Goal: Task Accomplishment & Management: Manage account settings

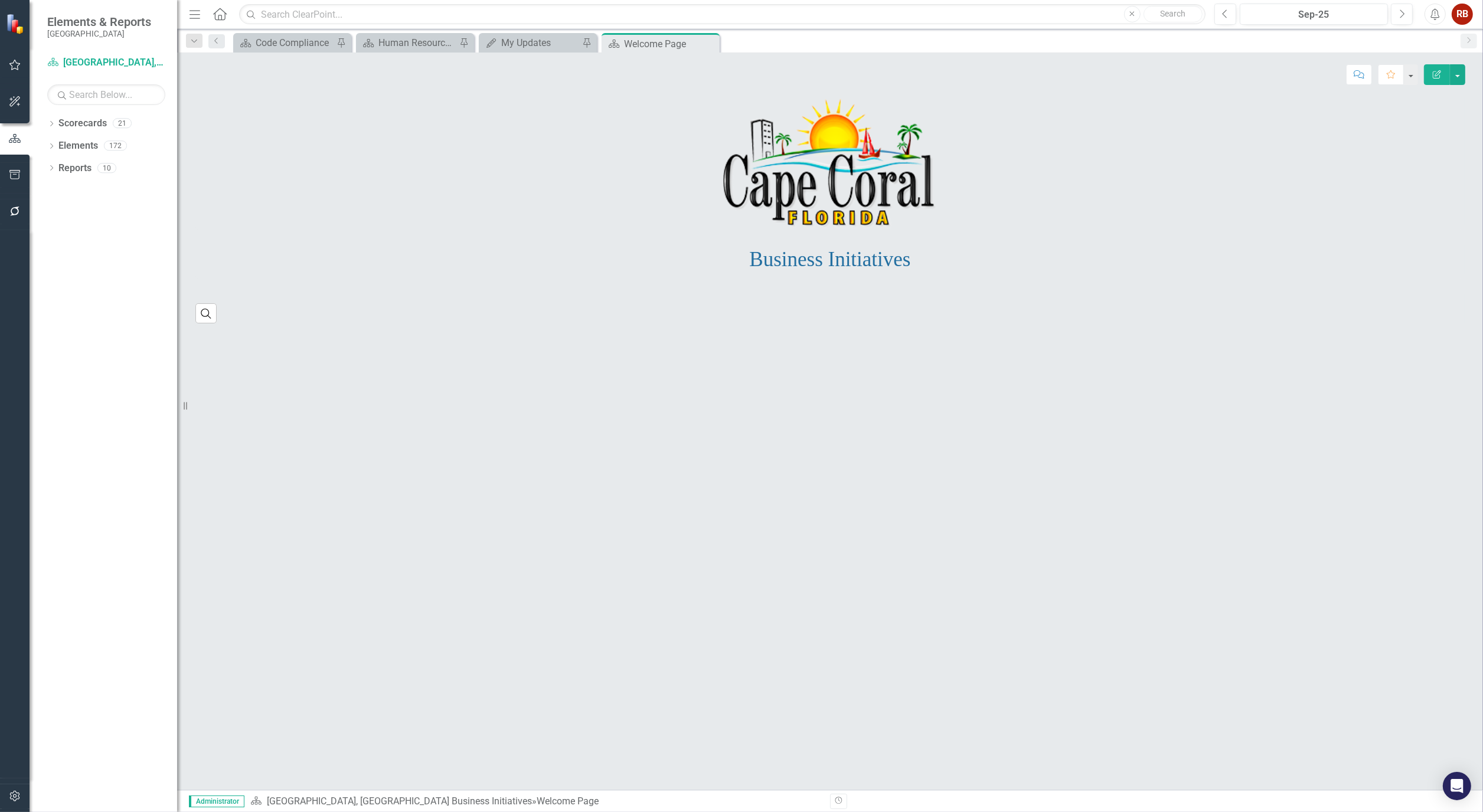
click at [20, 168] on button "button" at bounding box center [15, 175] width 27 height 25
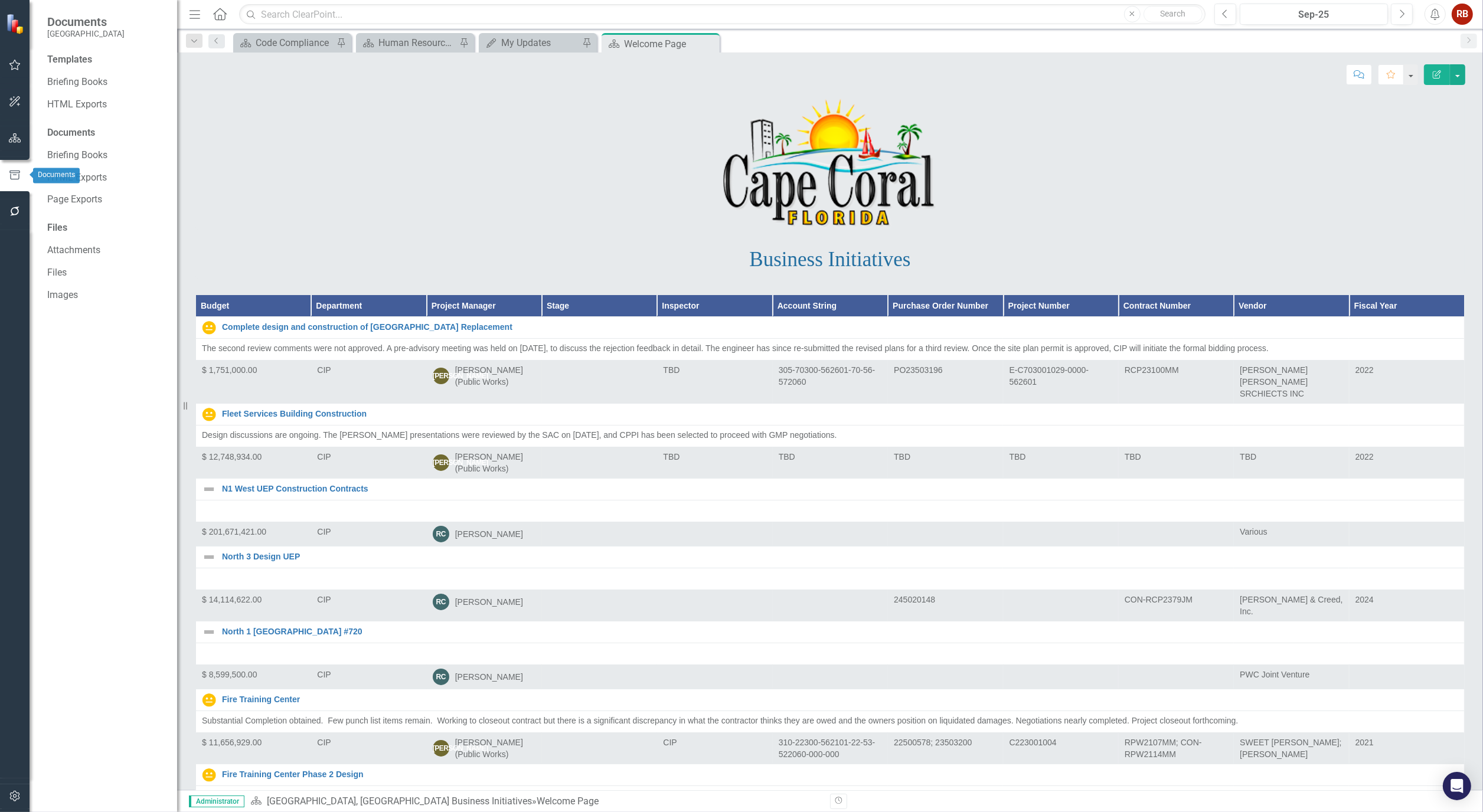
click at [19, 207] on icon "button" at bounding box center [15, 211] width 12 height 9
click at [119, 80] on link "Reporting Workflows" at bounding box center [106, 86] width 118 height 14
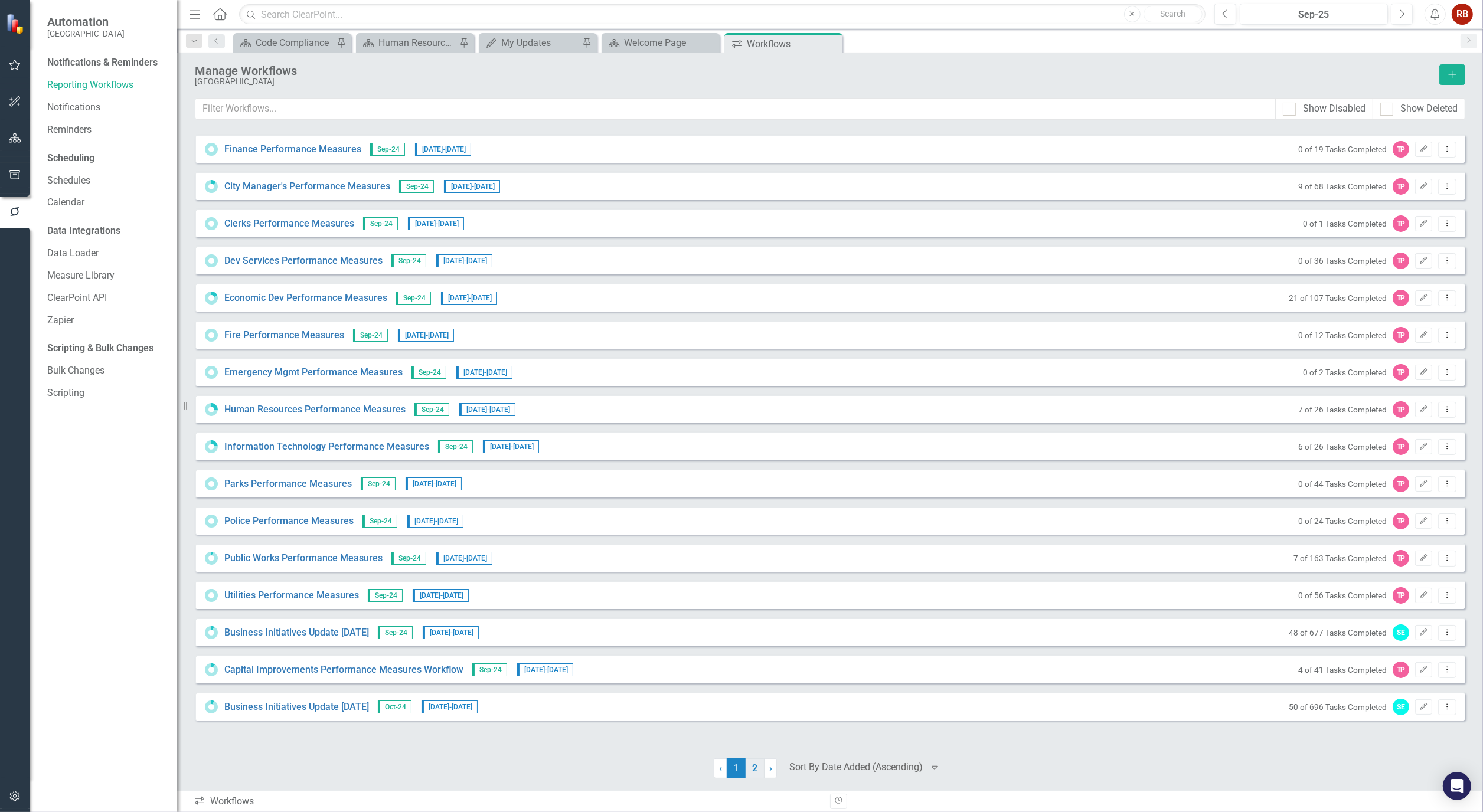
click at [754, 771] on link "2" at bounding box center [755, 768] width 19 height 20
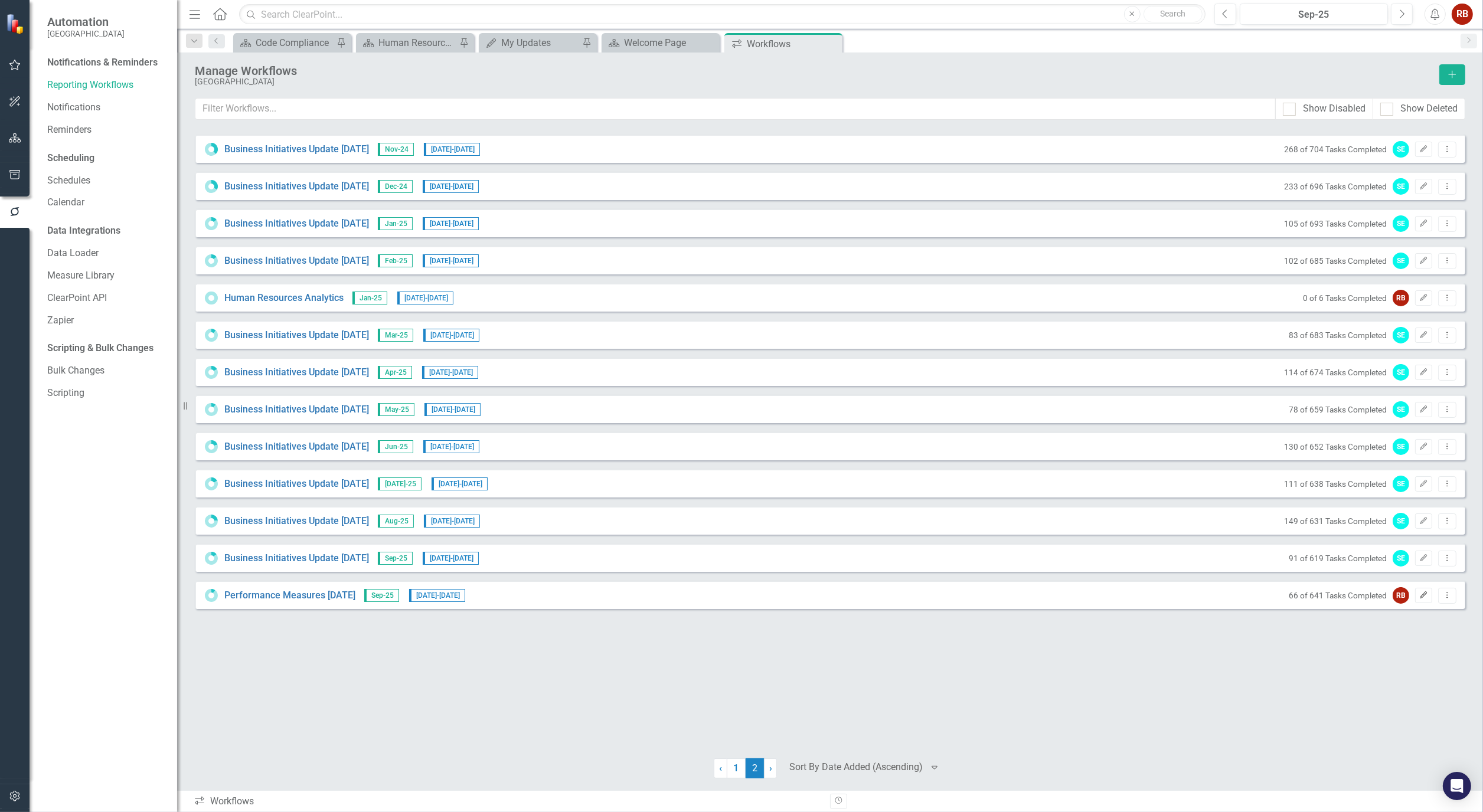
click at [1432, 594] on button "Edit" at bounding box center [1423, 596] width 17 height 15
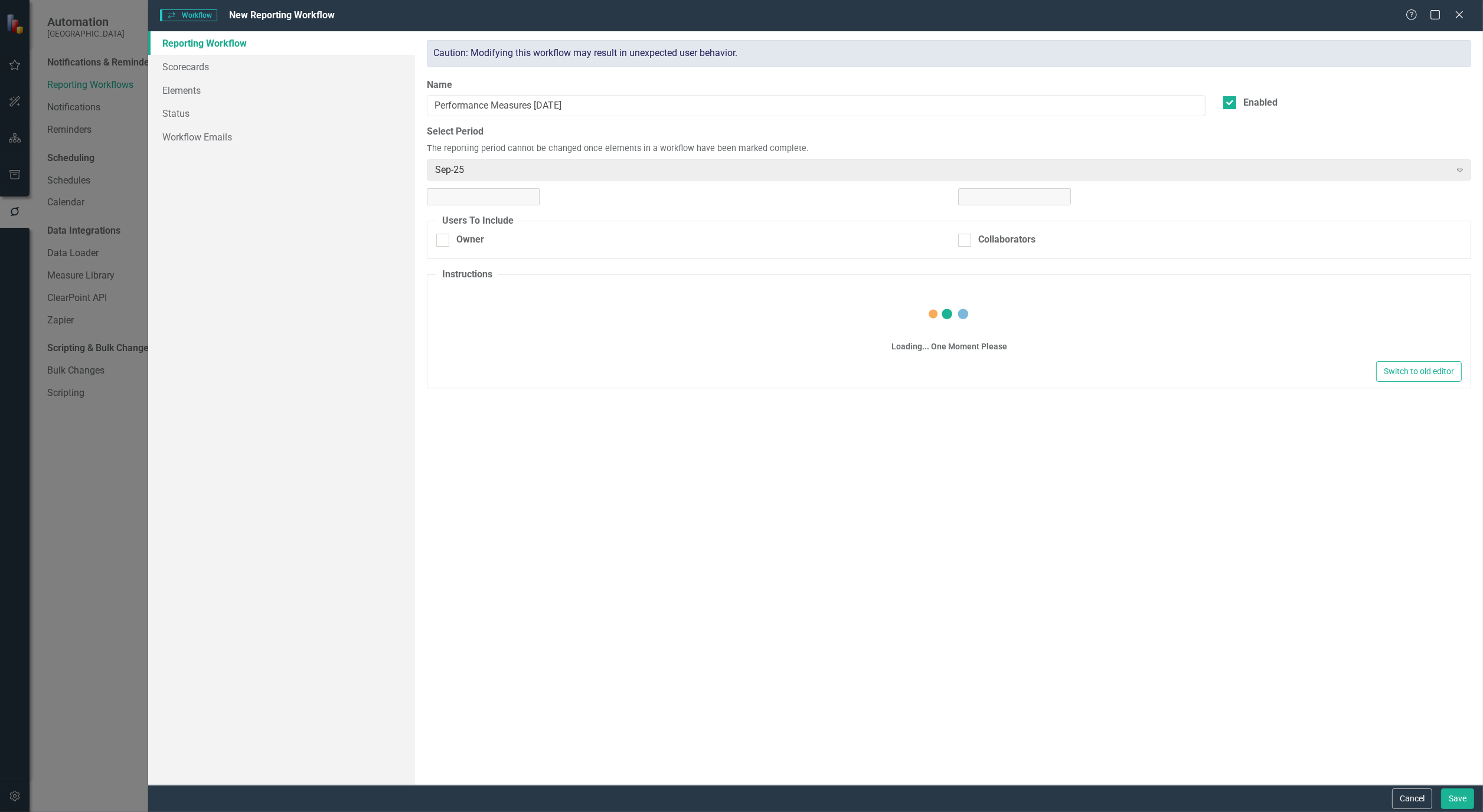
checkbox input "true"
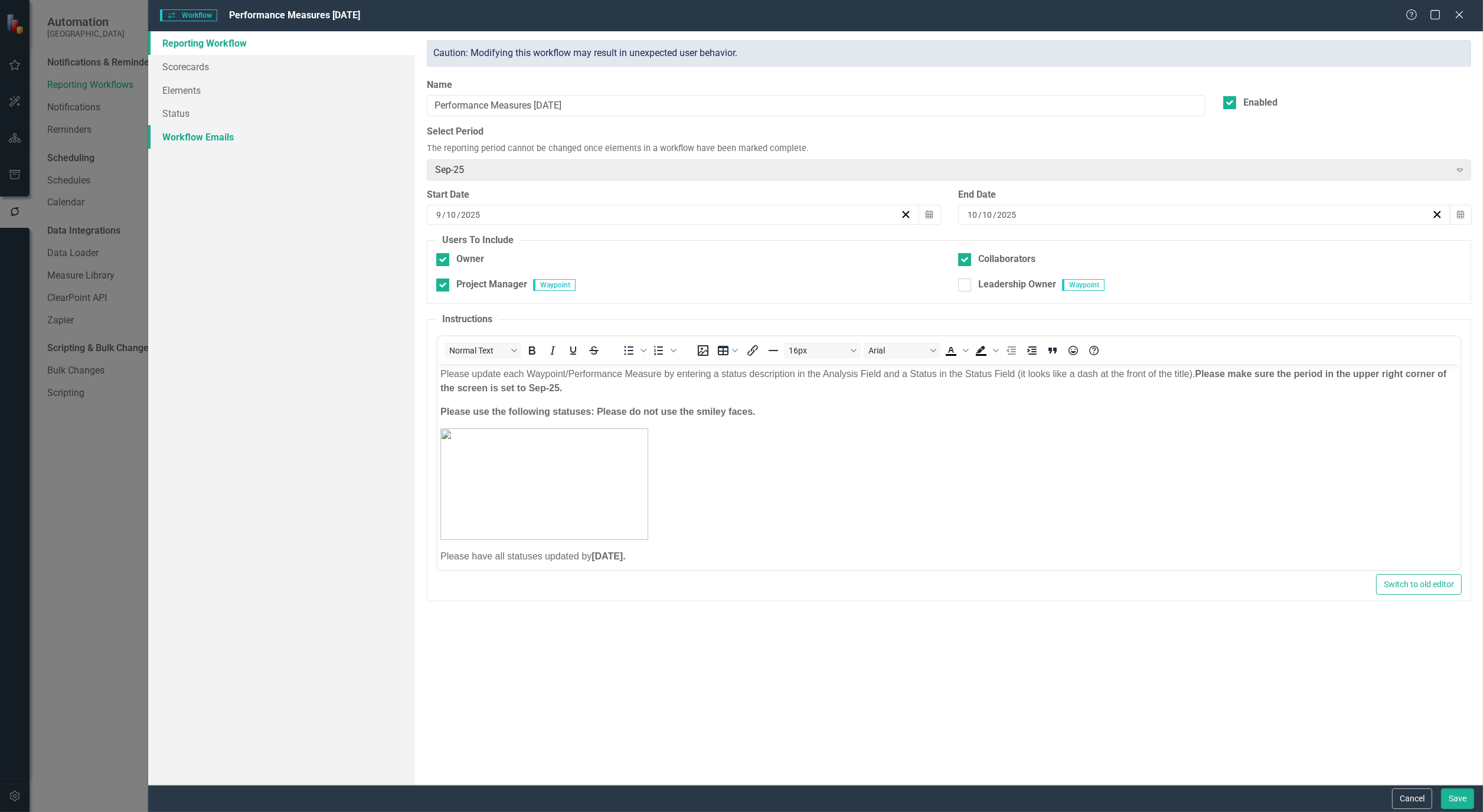
click at [211, 146] on link "Workflow Emails" at bounding box center [281, 136] width 267 height 24
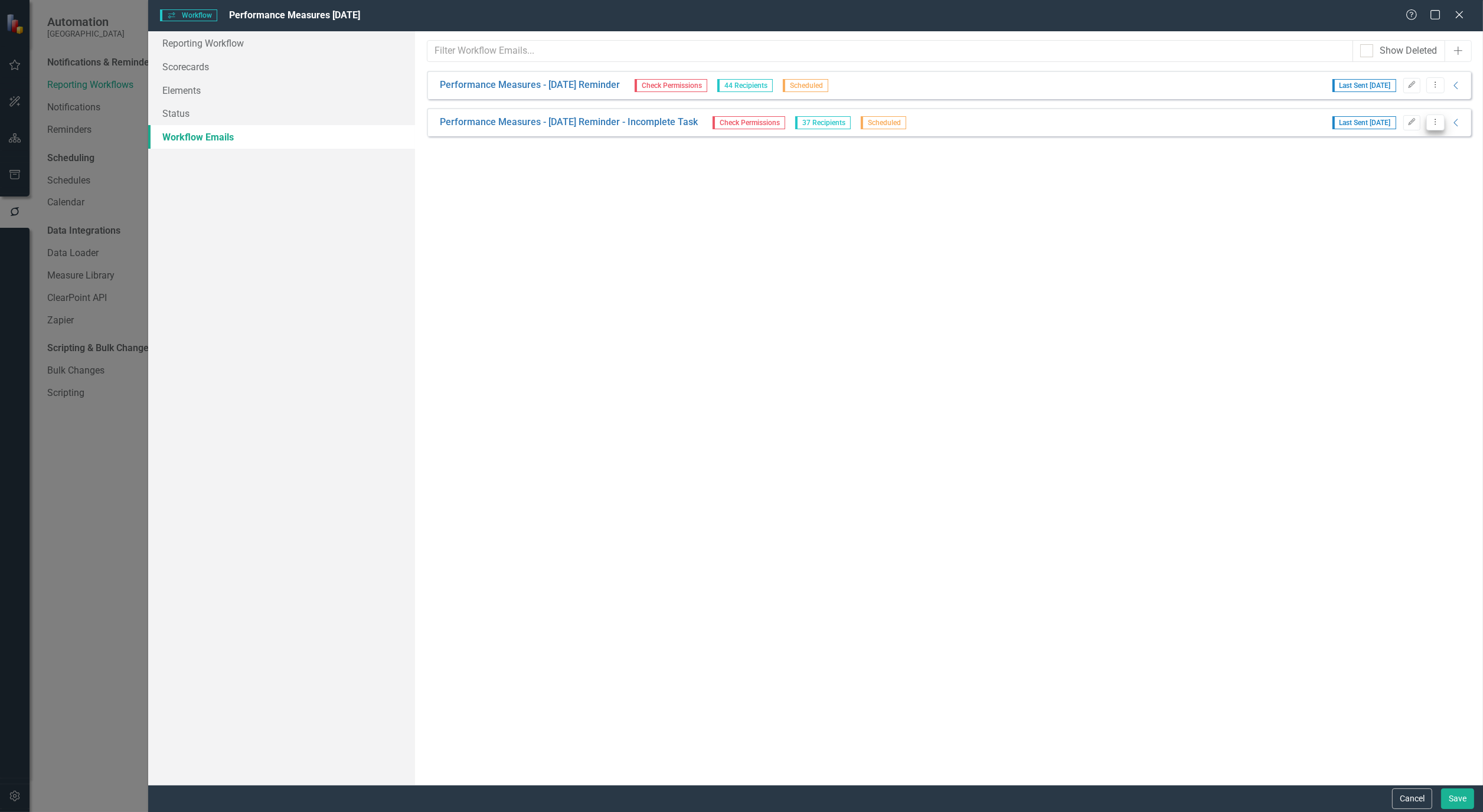
click at [1436, 126] on button "Dropdown Menu" at bounding box center [1436, 123] width 18 height 16
click at [1335, 179] on link "Copy Duplicate Workflow Email" at bounding box center [1376, 185] width 135 height 22
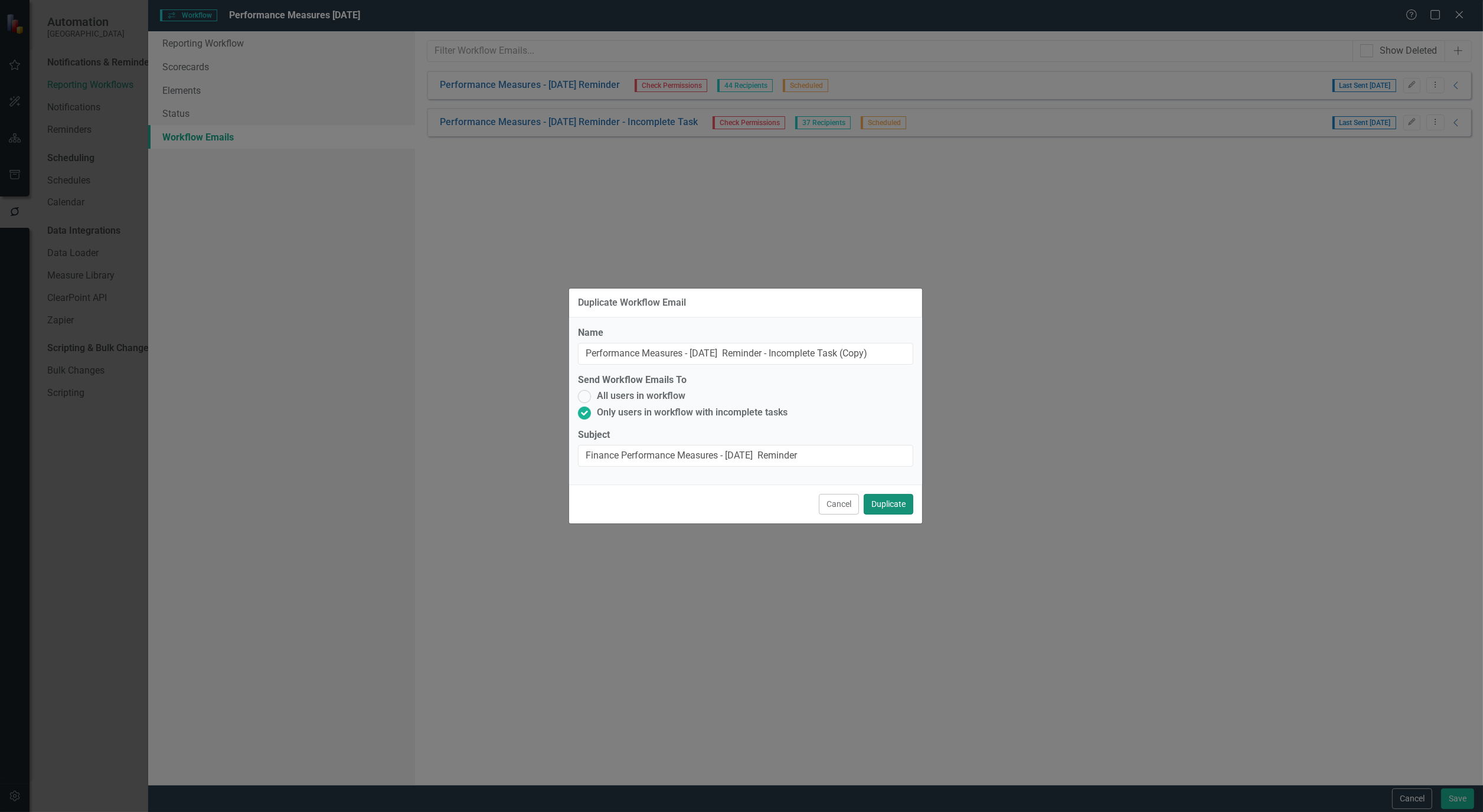
click at [895, 494] on button "Duplicate" at bounding box center [889, 504] width 50 height 21
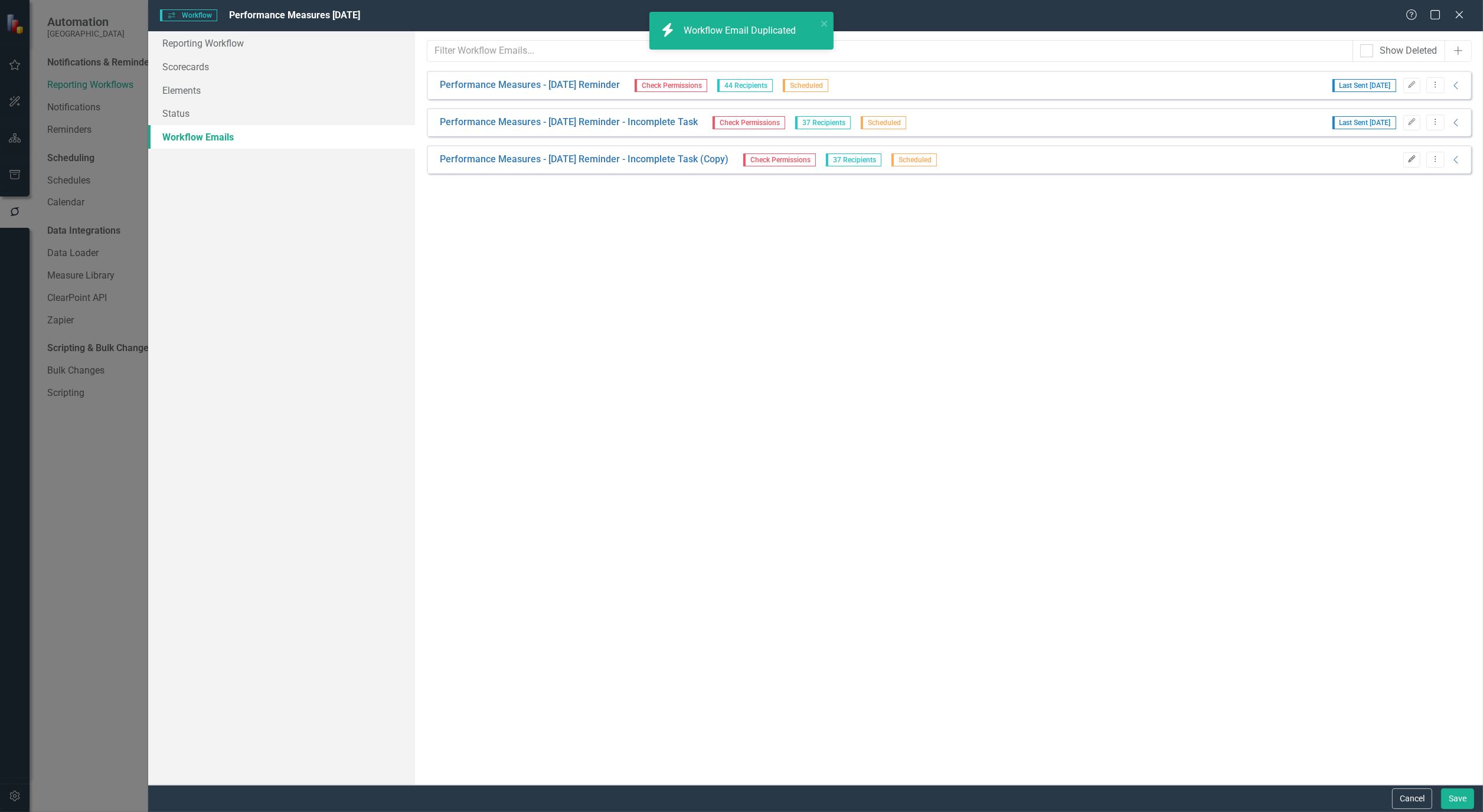
click at [1412, 156] on icon "Edit" at bounding box center [1412, 159] width 9 height 7
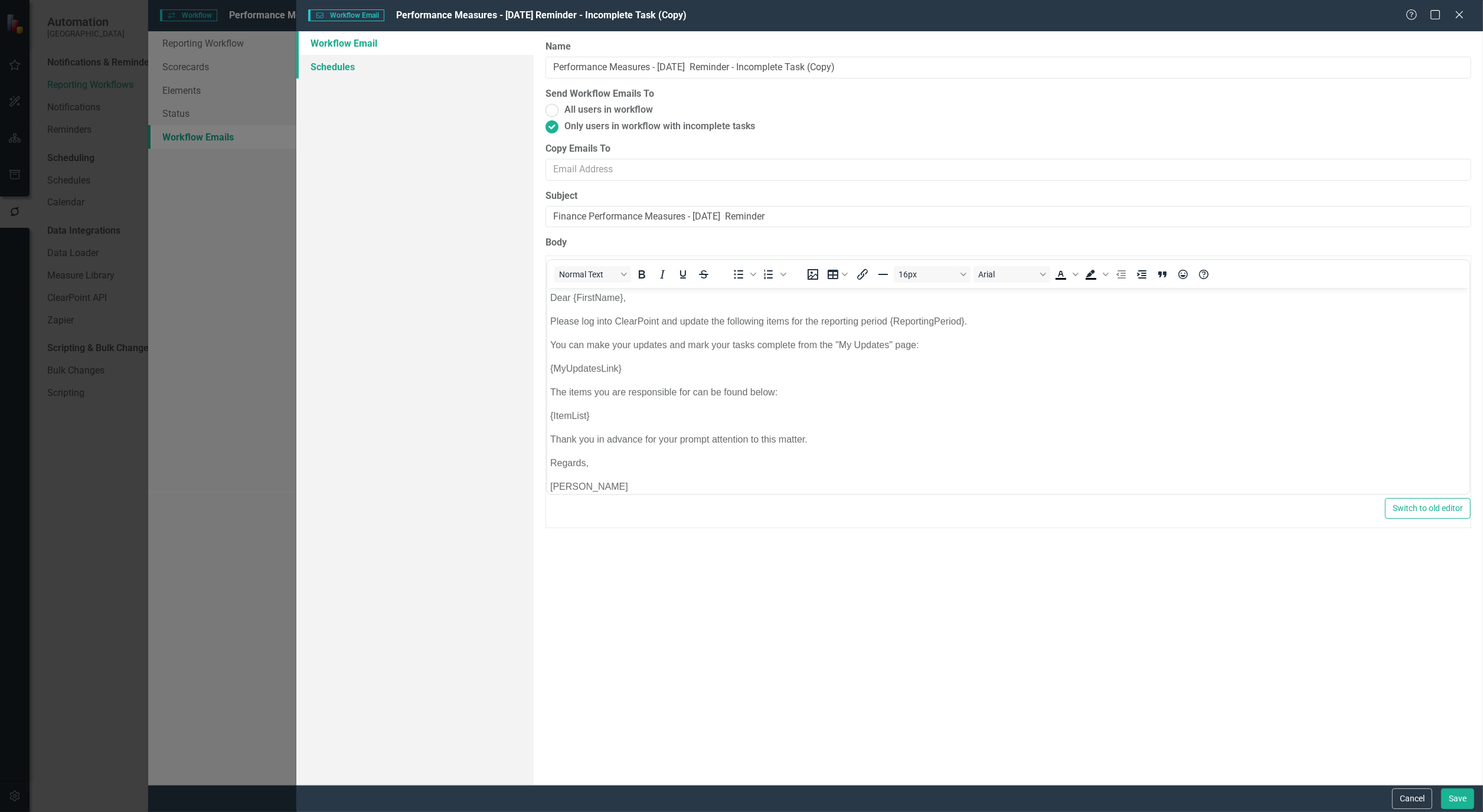
click at [305, 66] on link "Schedules" at bounding box center [415, 67] width 237 height 24
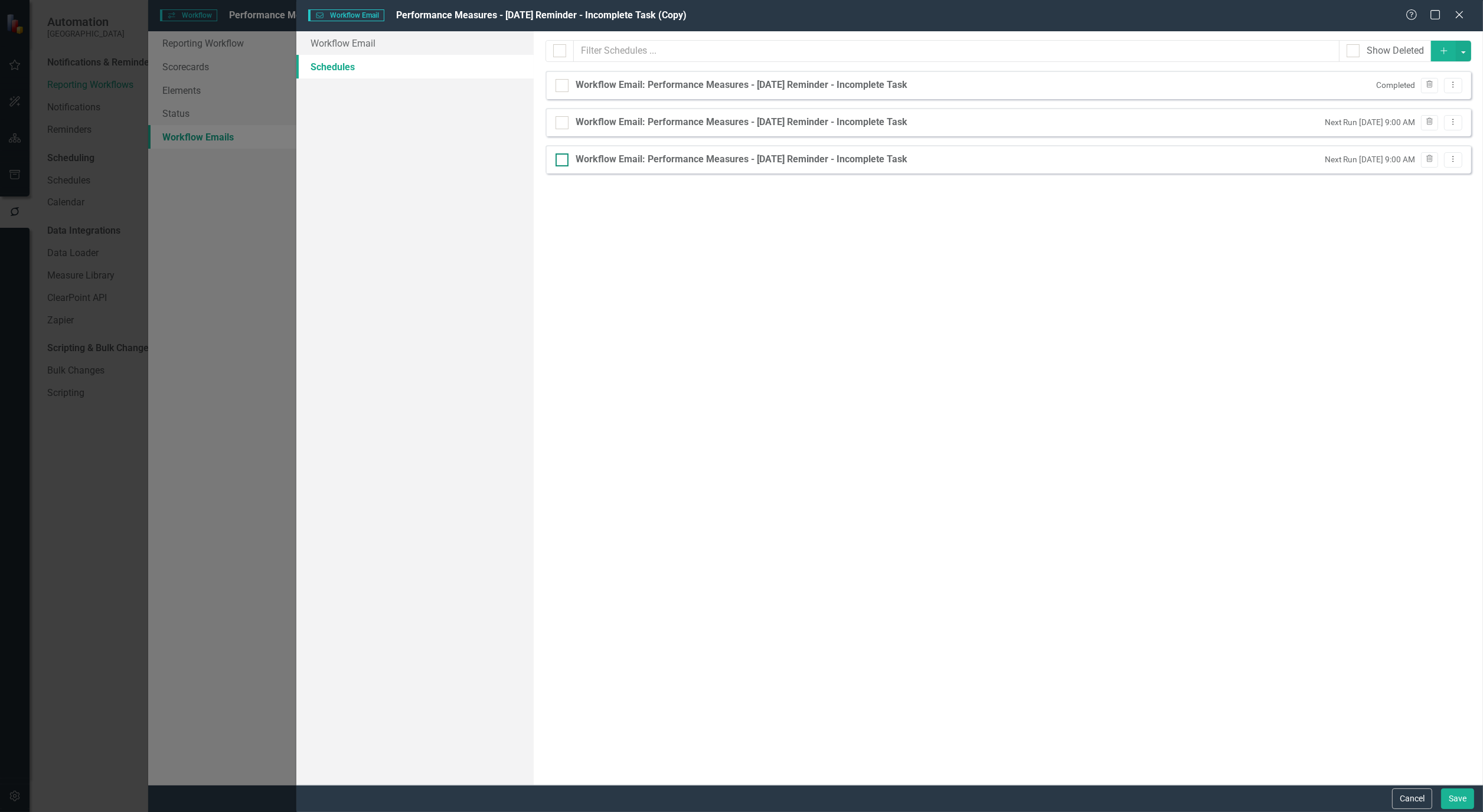
click at [588, 163] on div "Workflow Email: Performance Measures - [DATE] Reminder - Incomplete Task" at bounding box center [741, 160] width 332 height 14
click at [563, 161] on input "Workflow Email: Performance Measures - [DATE] Reminder - Incomplete Task" at bounding box center [559, 157] width 8 height 8
click at [1456, 161] on icon "Dropdown Menu" at bounding box center [1452, 159] width 10 height 8
click at [1415, 181] on link "Edit Edit Schedule" at bounding box center [1408, 179] width 109 height 22
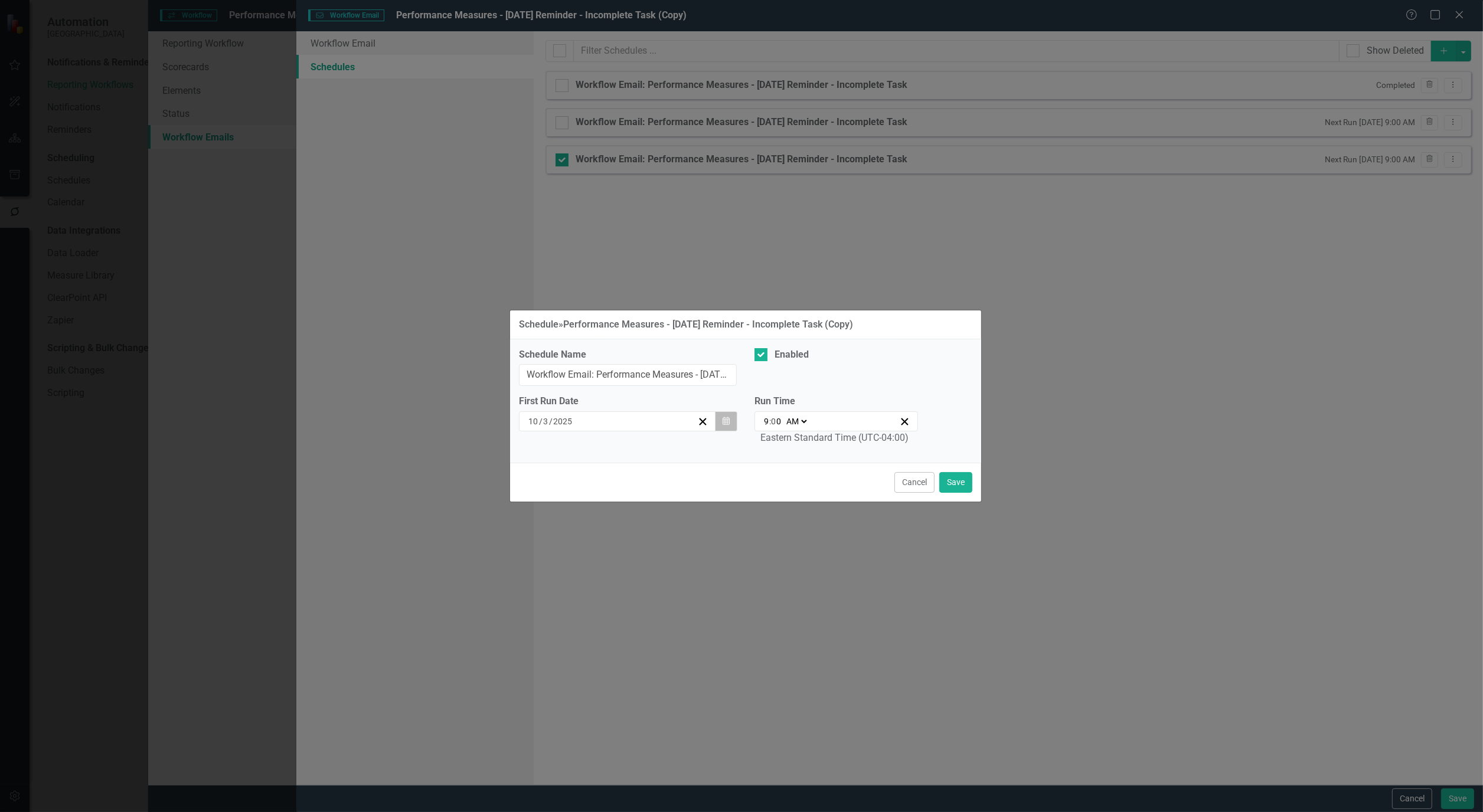
click at [729, 414] on button "Calendar" at bounding box center [725, 421] width 22 height 20
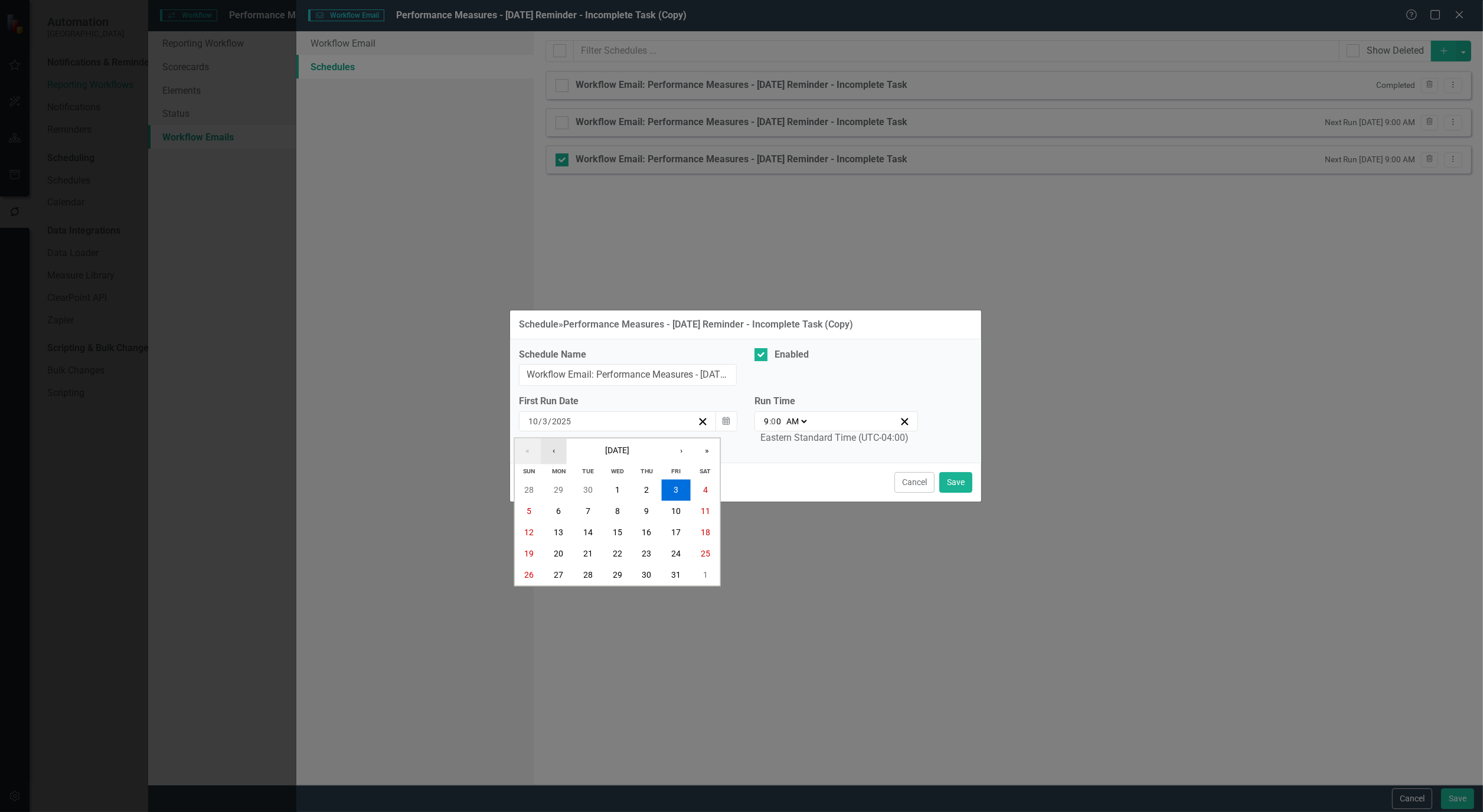
click at [550, 453] on button "‹" at bounding box center [554, 452] width 26 height 26
click at [672, 554] on abbr "26" at bounding box center [676, 555] width 9 height 9
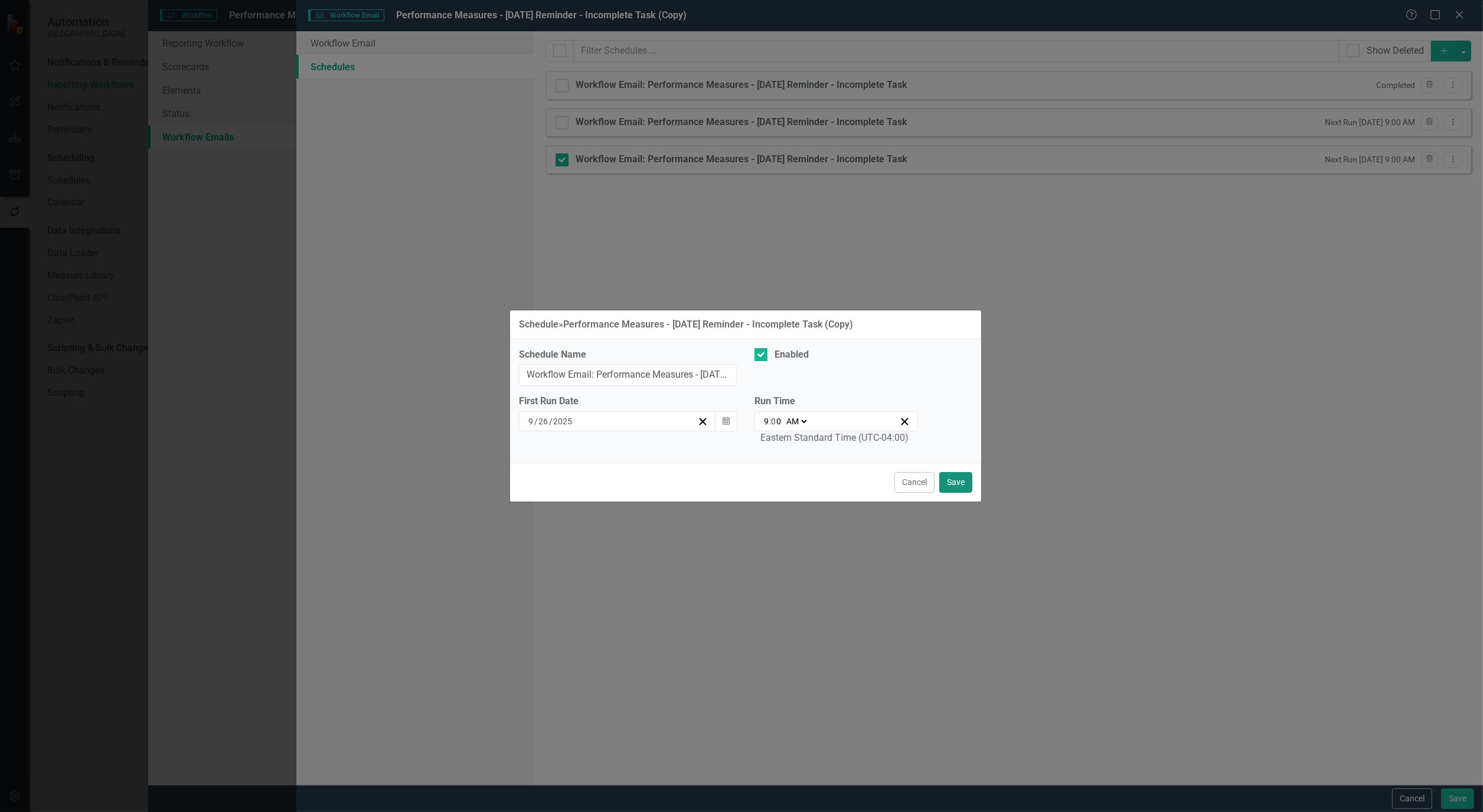
click at [958, 490] on button "Save" at bounding box center [955, 483] width 33 height 21
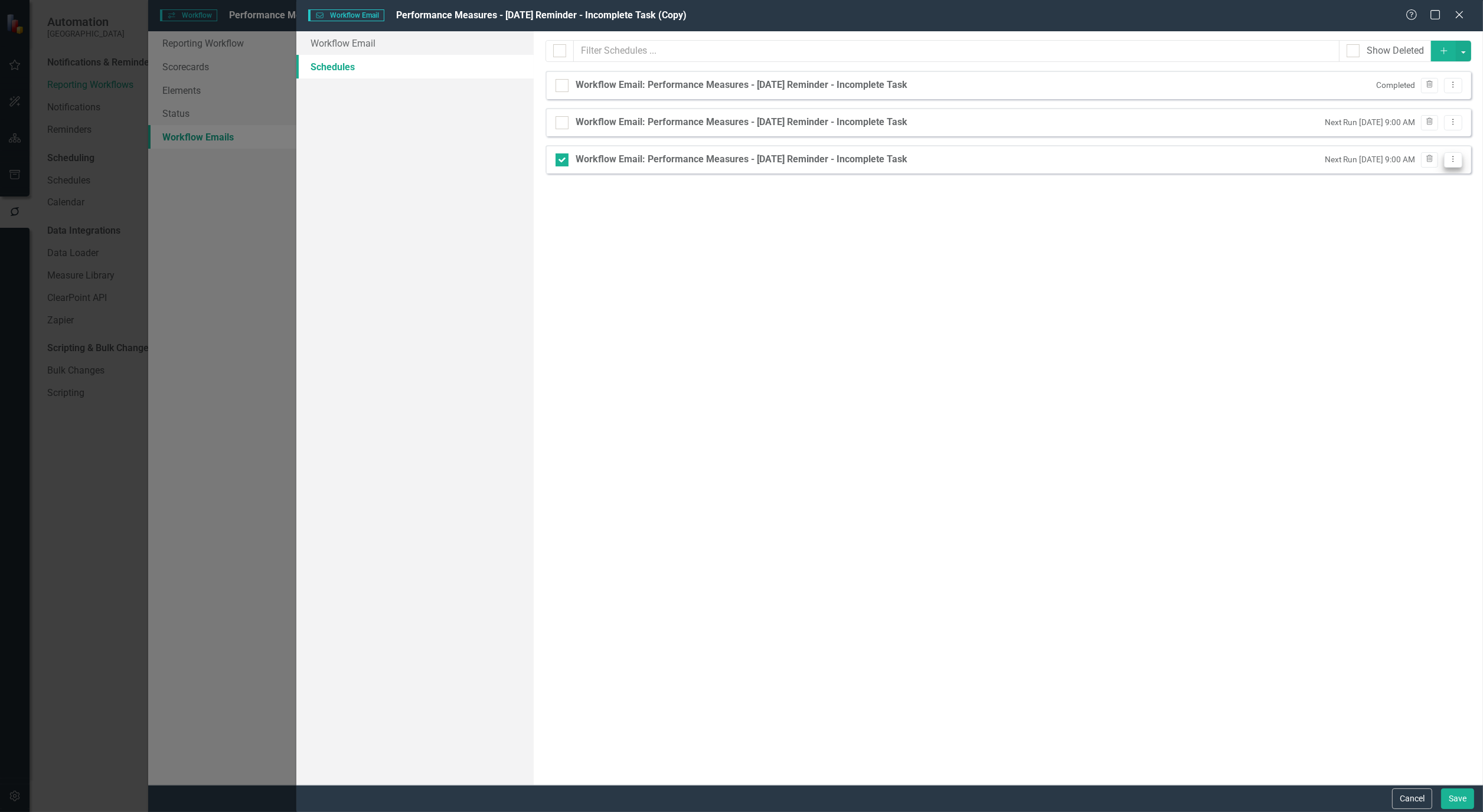
click at [1455, 162] on icon "Dropdown Menu" at bounding box center [1452, 159] width 10 height 8
click at [1421, 178] on link "Edit Edit Schedule" at bounding box center [1408, 179] width 109 height 22
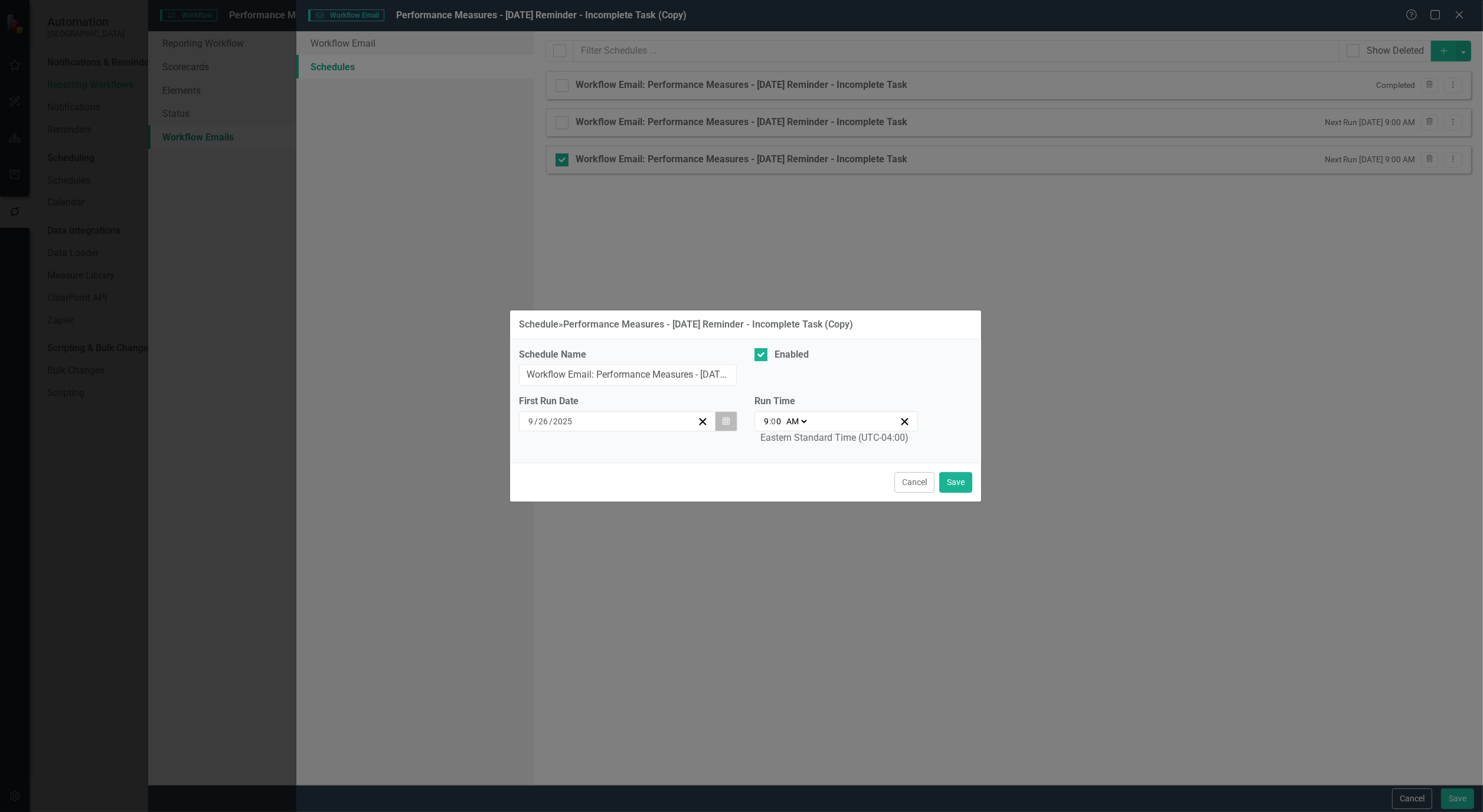
click at [732, 417] on button "Calendar" at bounding box center [725, 421] width 22 height 20
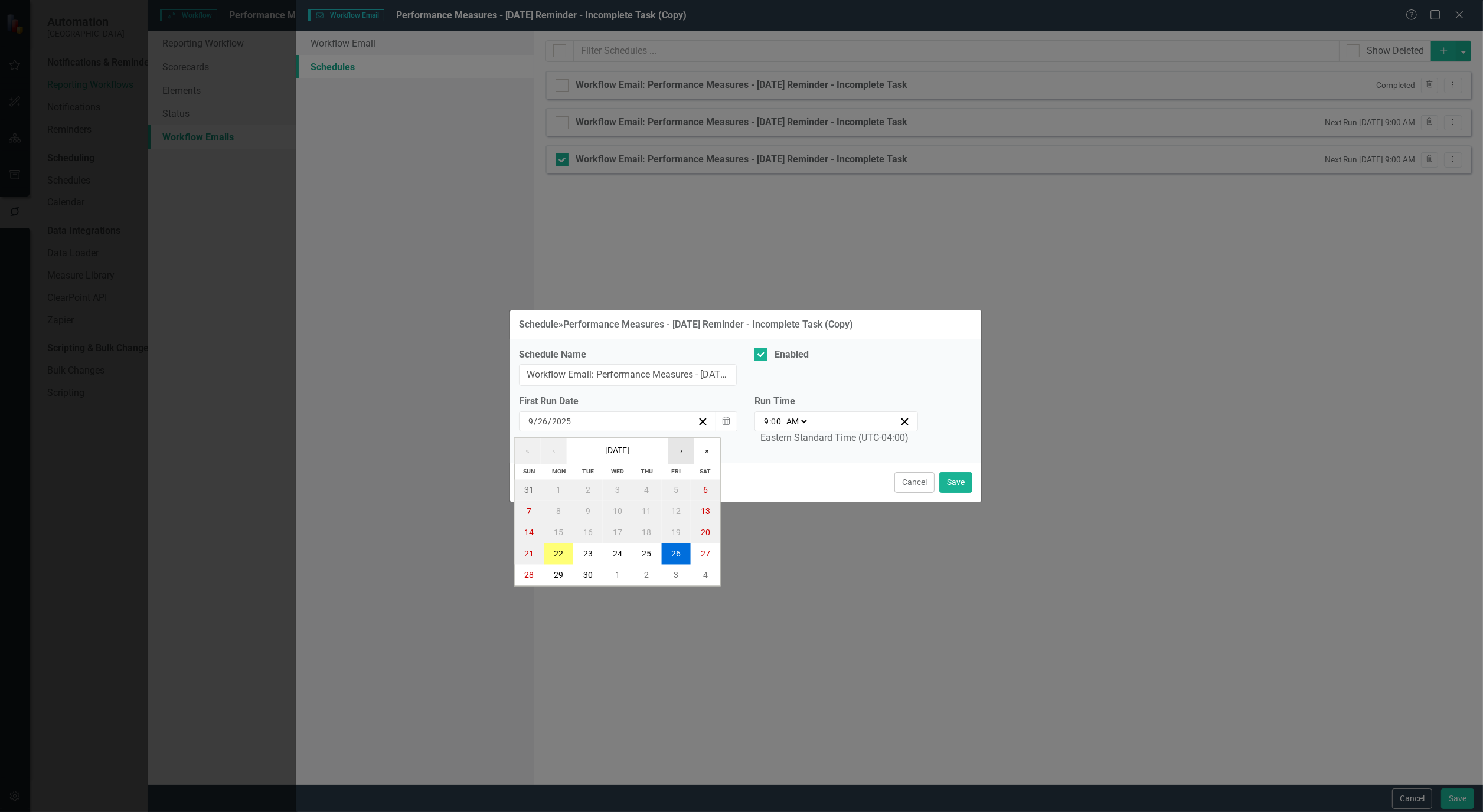
click at [688, 452] on button "›" at bounding box center [681, 452] width 26 height 26
click at [680, 481] on button "3" at bounding box center [676, 491] width 30 height 21
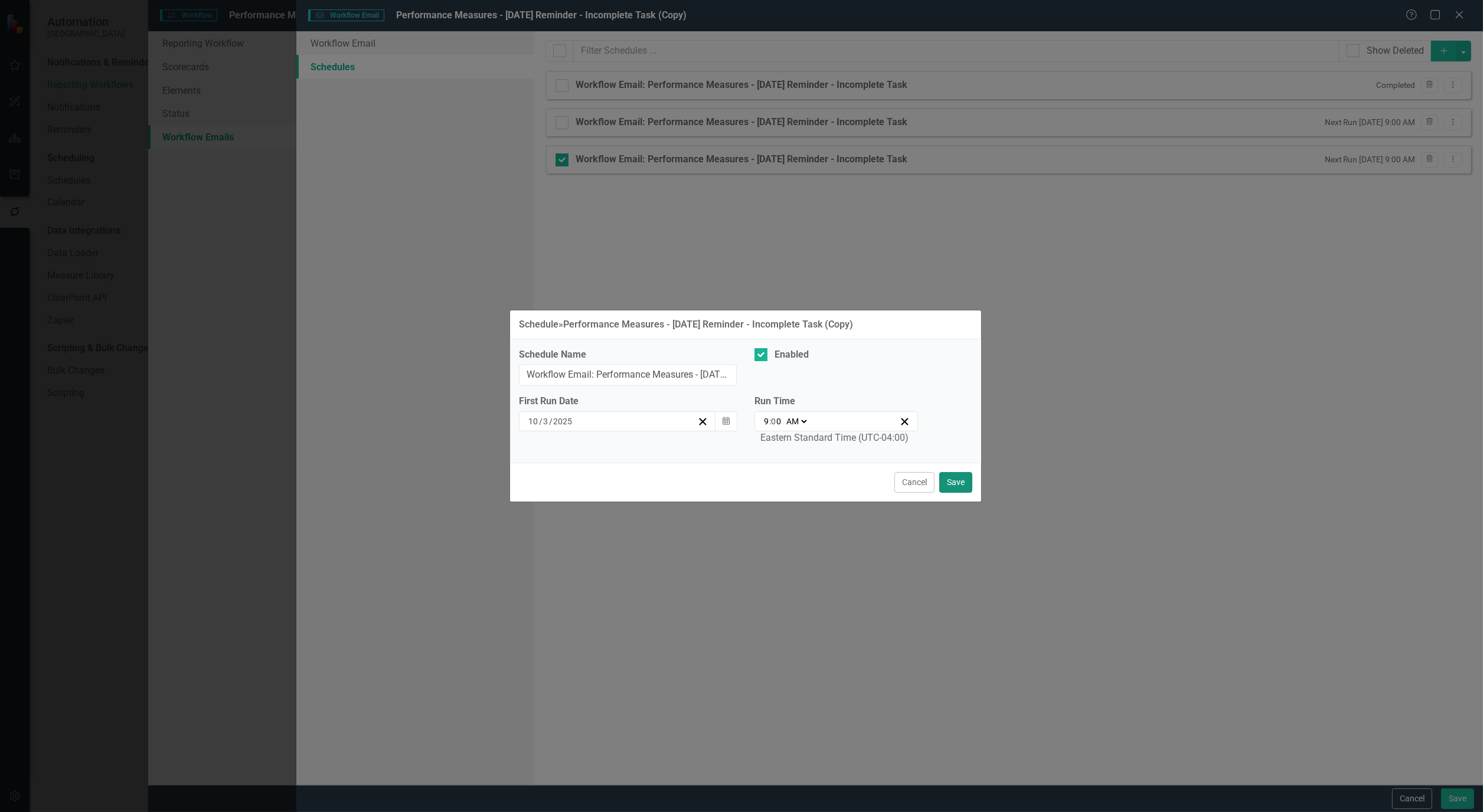
click at [952, 485] on button "Save" at bounding box center [955, 483] width 33 height 21
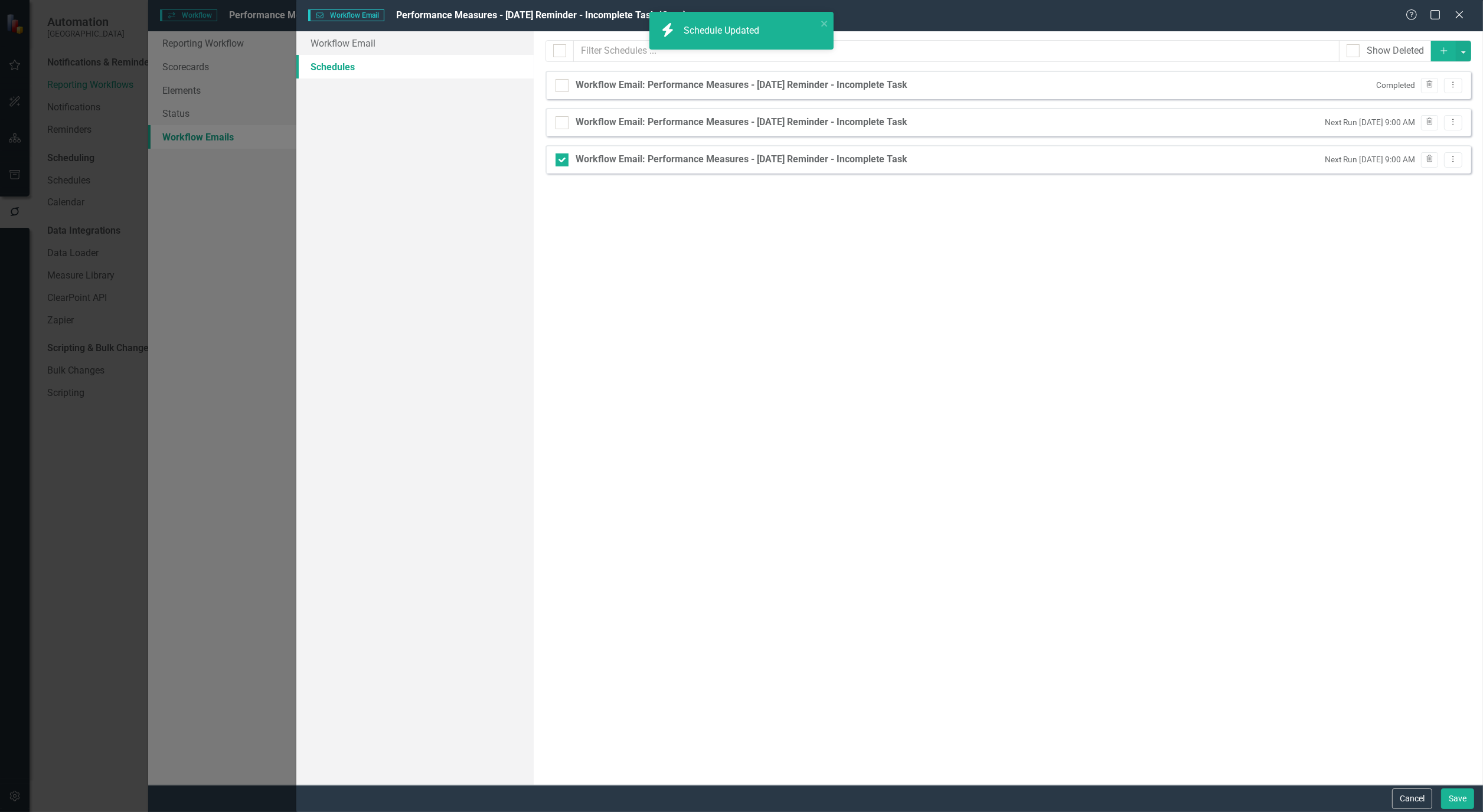
click at [565, 169] on div "Workflow Email: Performance Measures - [DATE] Reminder - Incomplete Task Next R…" at bounding box center [1008, 159] width 925 height 28
click at [558, 158] on input "Workflow Email: Performance Measures - [DATE] Reminder - Incomplete Task" at bounding box center [559, 157] width 8 height 8
checkbox input "false"
click at [1439, 797] on div "Cancel Save" at bounding box center [1431, 799] width 85 height 21
click at [1455, 804] on button "Save" at bounding box center [1457, 799] width 33 height 21
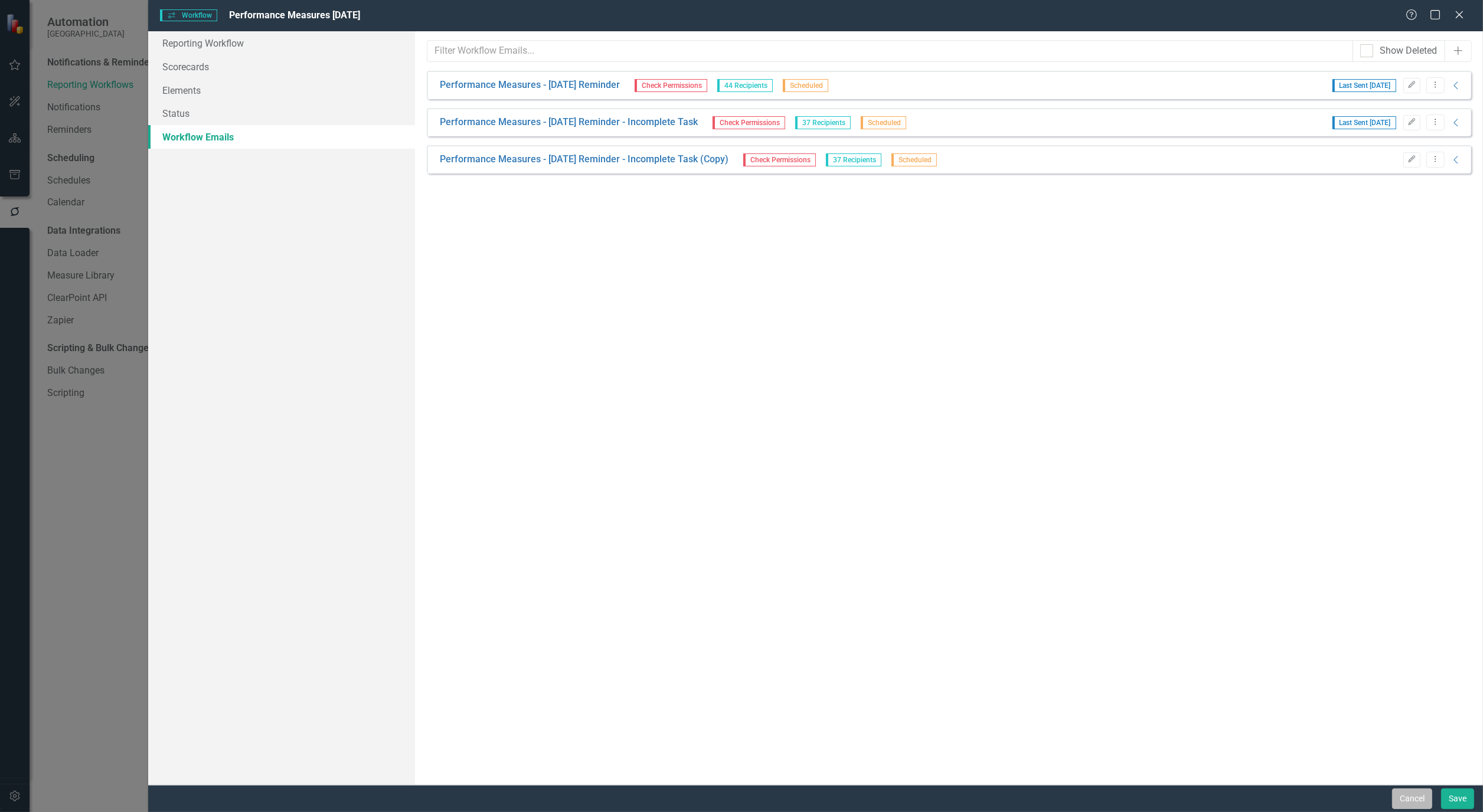
click at [1412, 804] on button "Cancel" at bounding box center [1412, 799] width 40 height 21
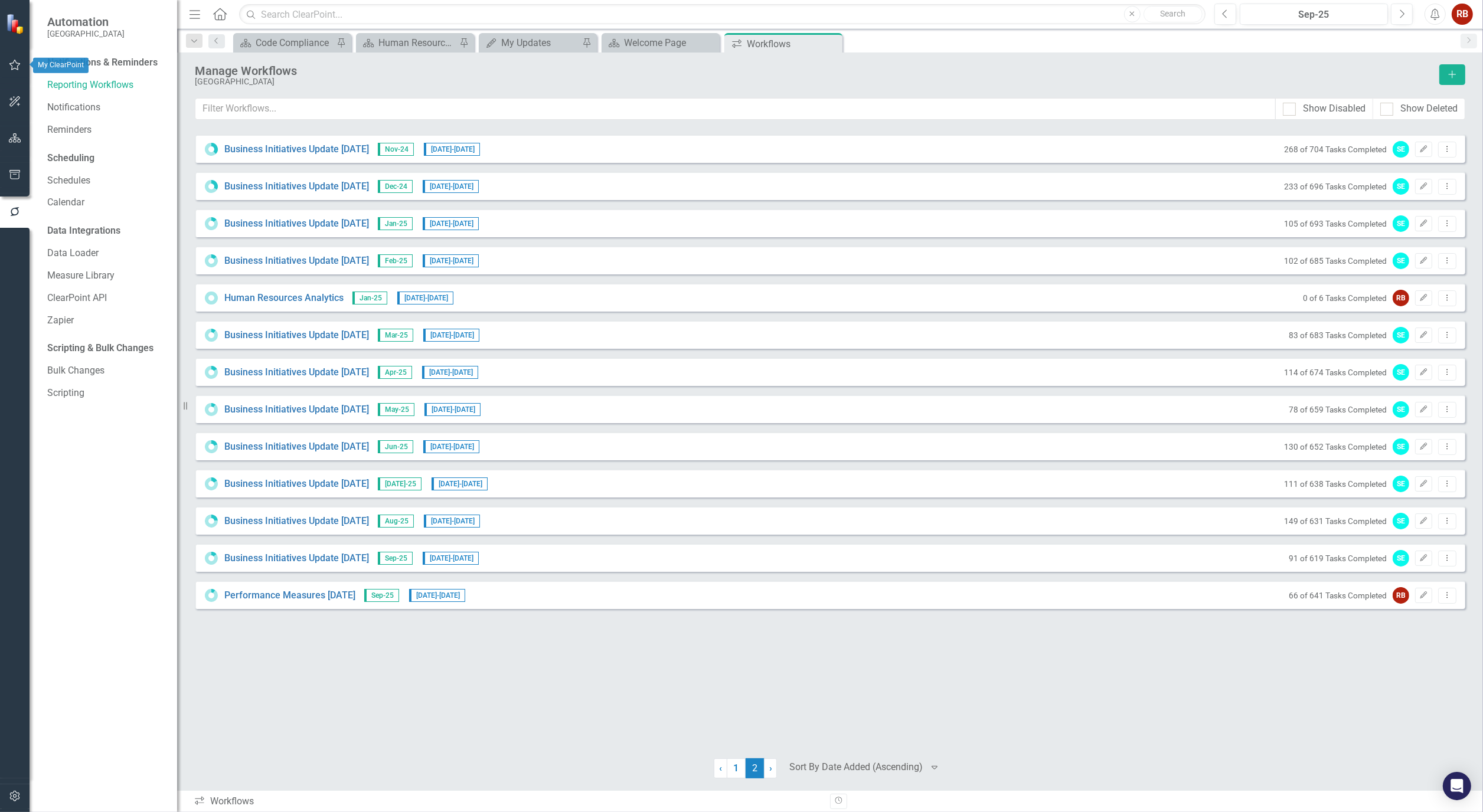
click at [22, 93] on button "button" at bounding box center [15, 102] width 27 height 25
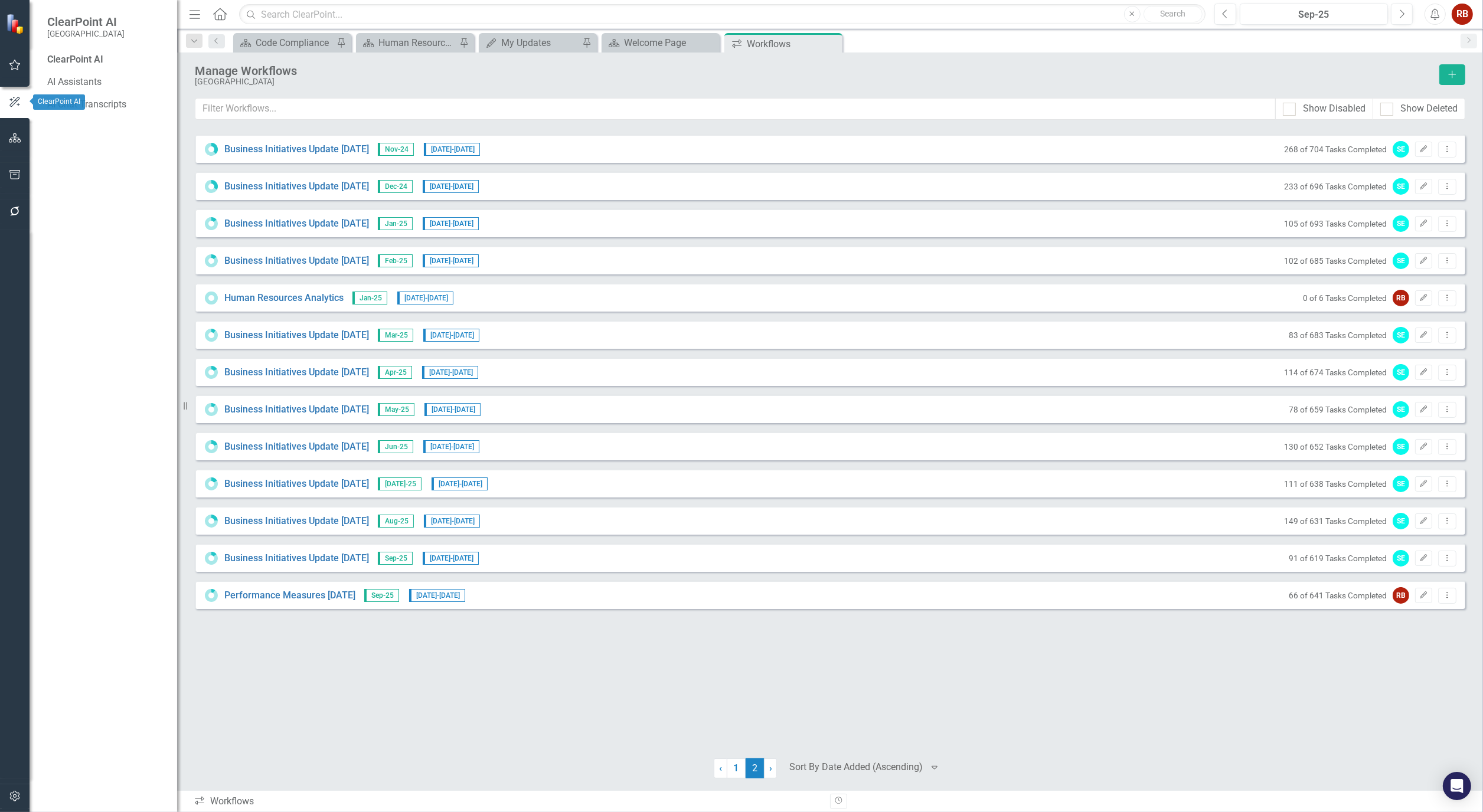
click at [24, 144] on button "button" at bounding box center [15, 139] width 27 height 25
click at [51, 120] on div "Dropdown" at bounding box center [51, 124] width 8 height 10
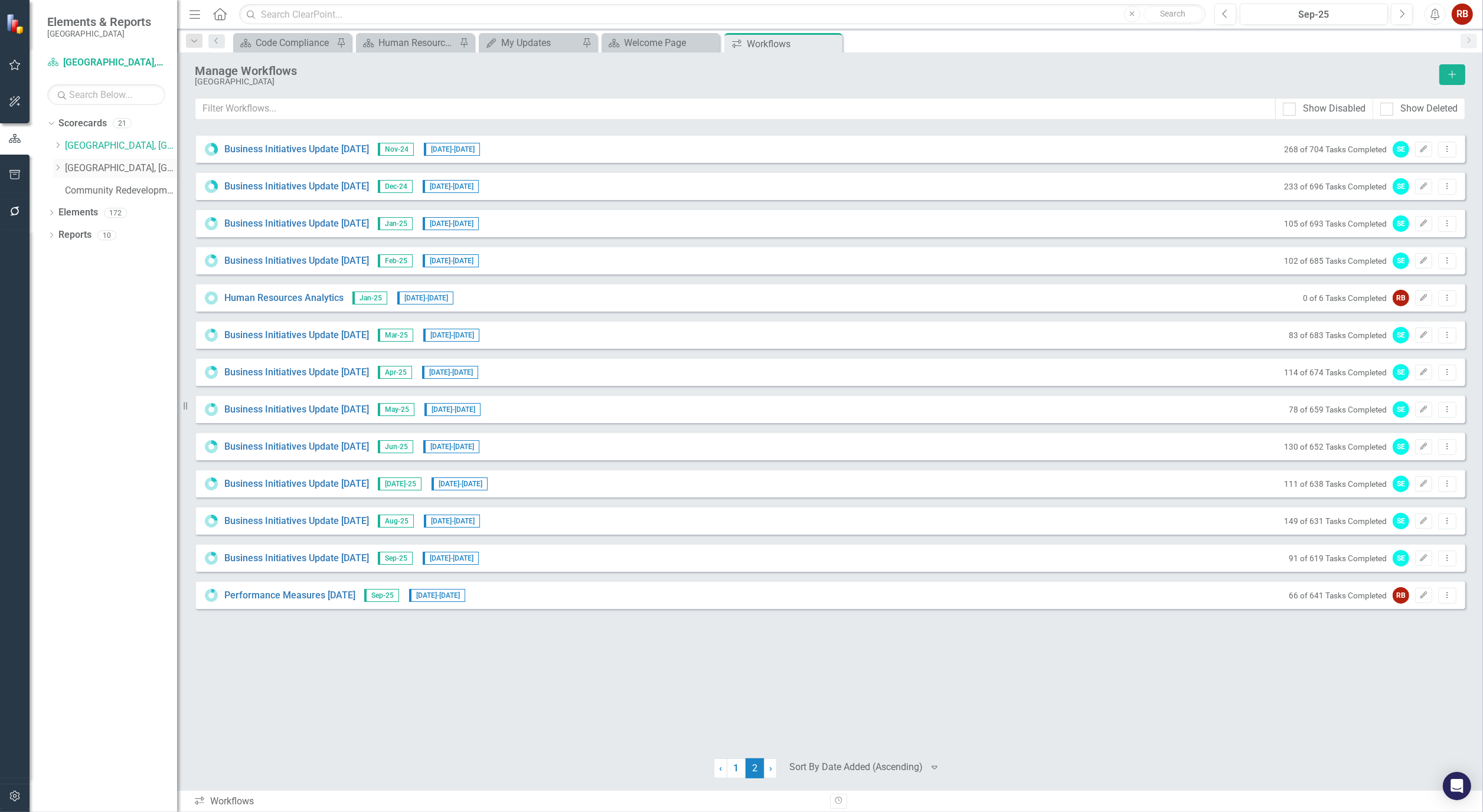
click at [113, 172] on link "[GEOGRAPHIC_DATA], [GEOGRAPHIC_DATA] Strategic Plan" at bounding box center [121, 169] width 112 height 14
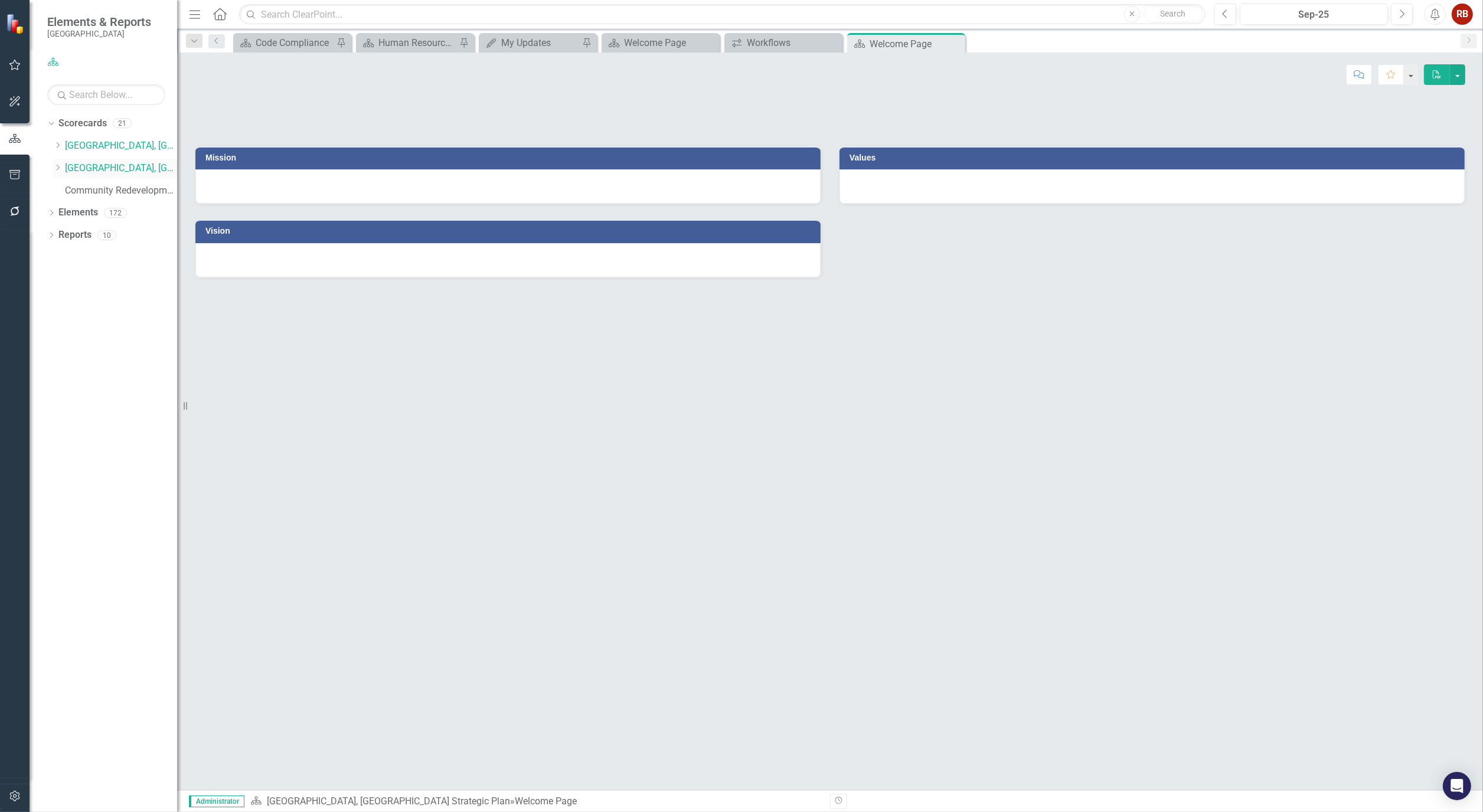
click at [63, 169] on div "Dropdown" at bounding box center [58, 168] width 11 height 10
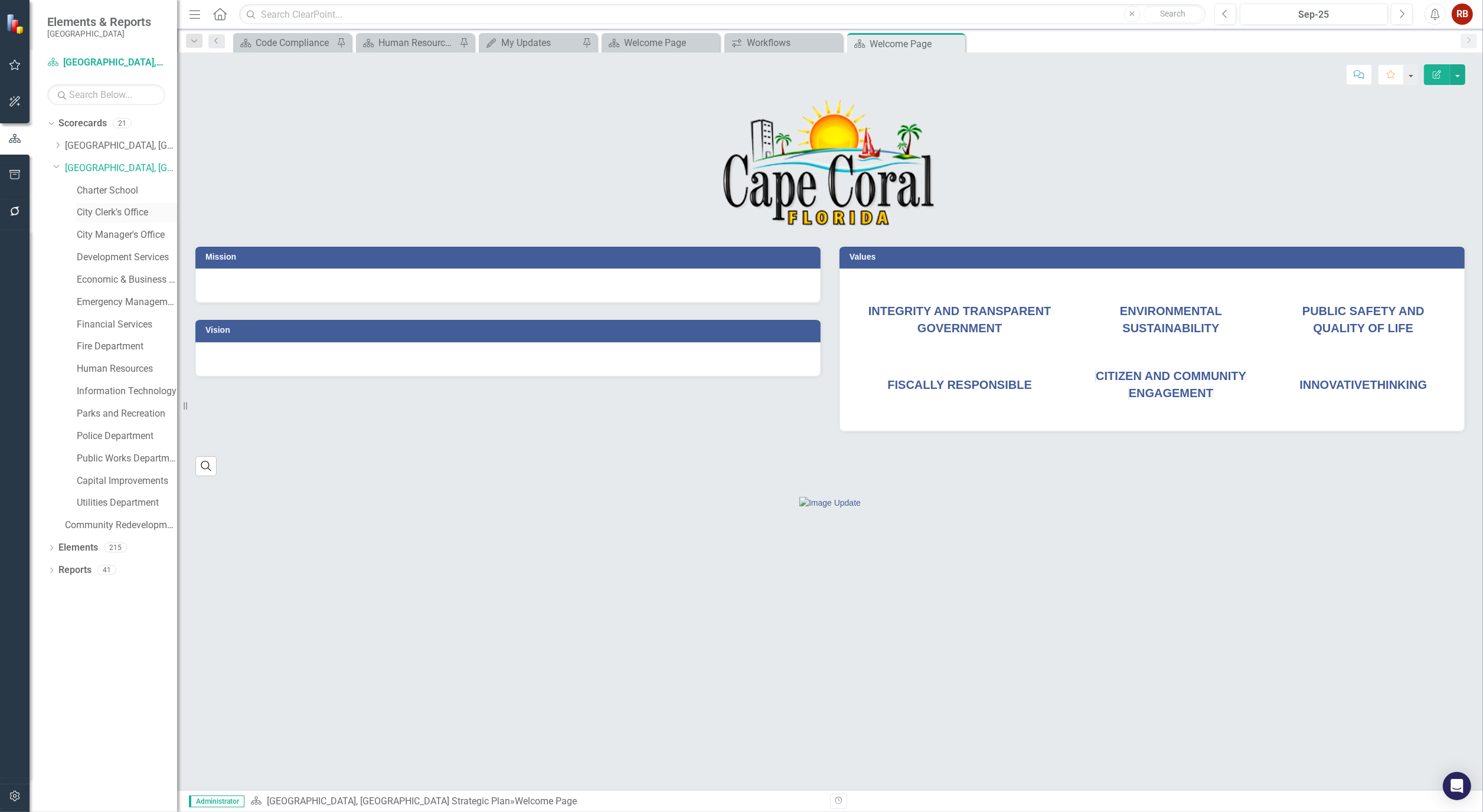
click at [97, 212] on link "City Clerk's Office" at bounding box center [126, 213] width 100 height 14
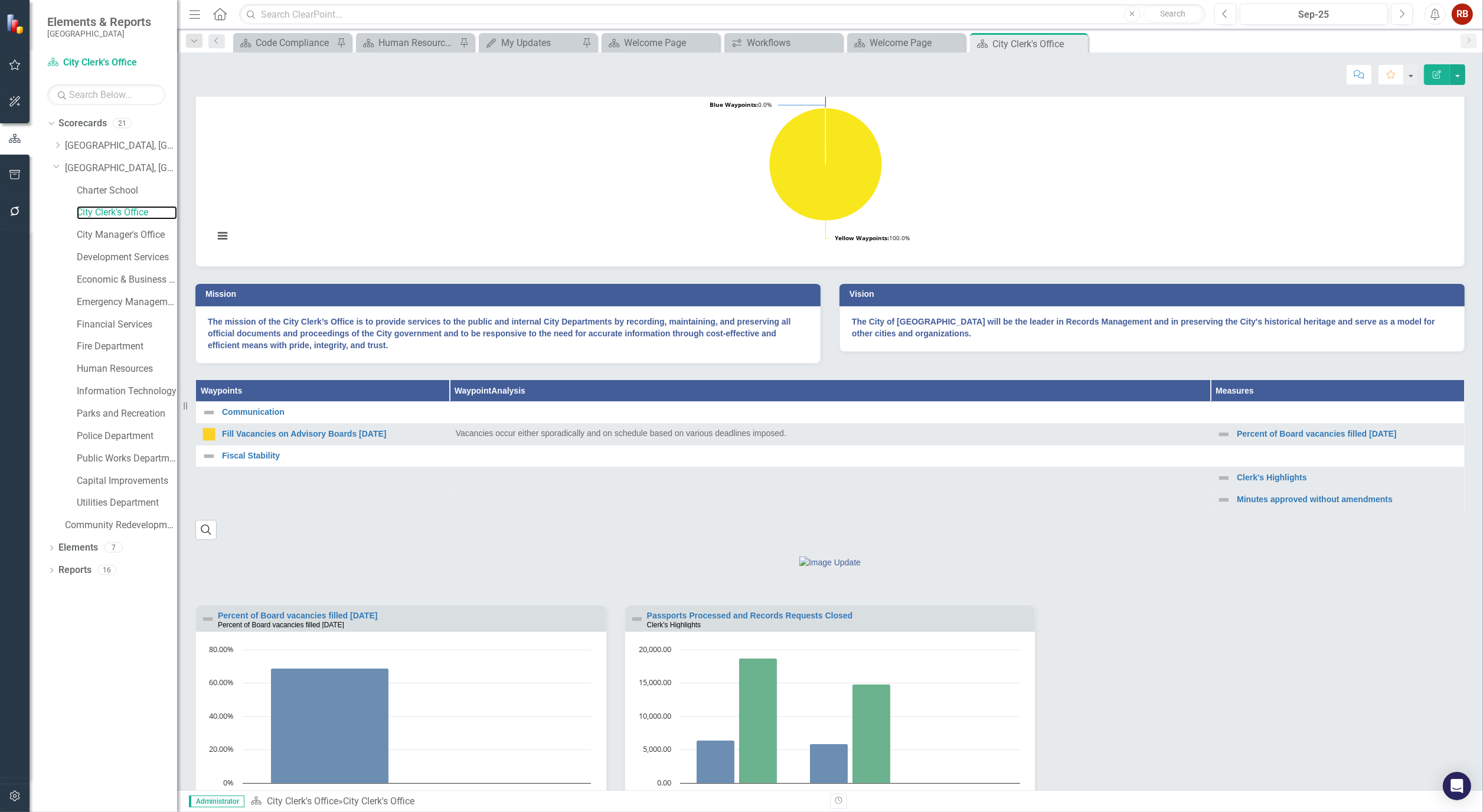
scroll to position [262, 0]
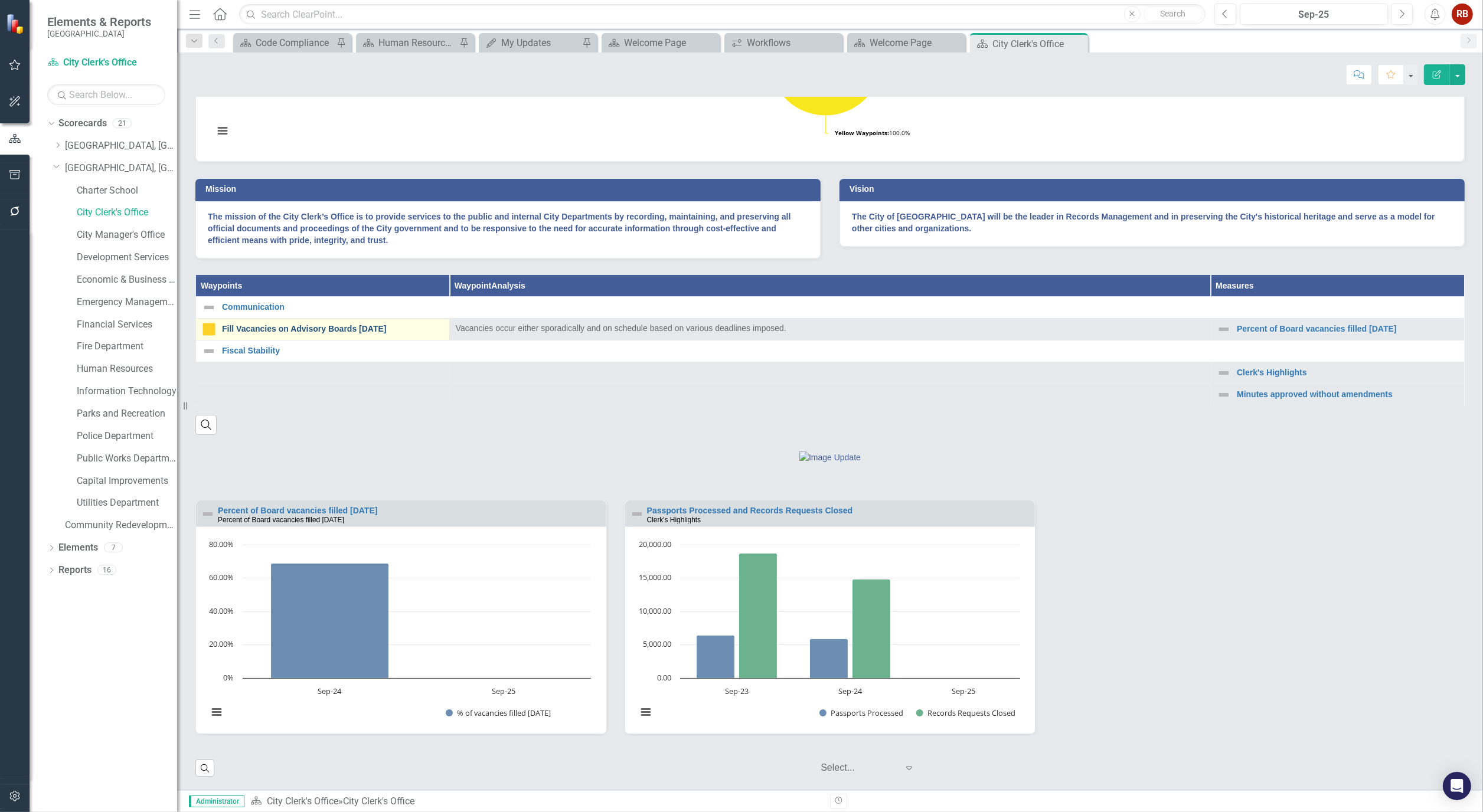
click at [323, 333] on link "Fill Vacancies on Advisory Boards [DATE]" at bounding box center [332, 329] width 221 height 9
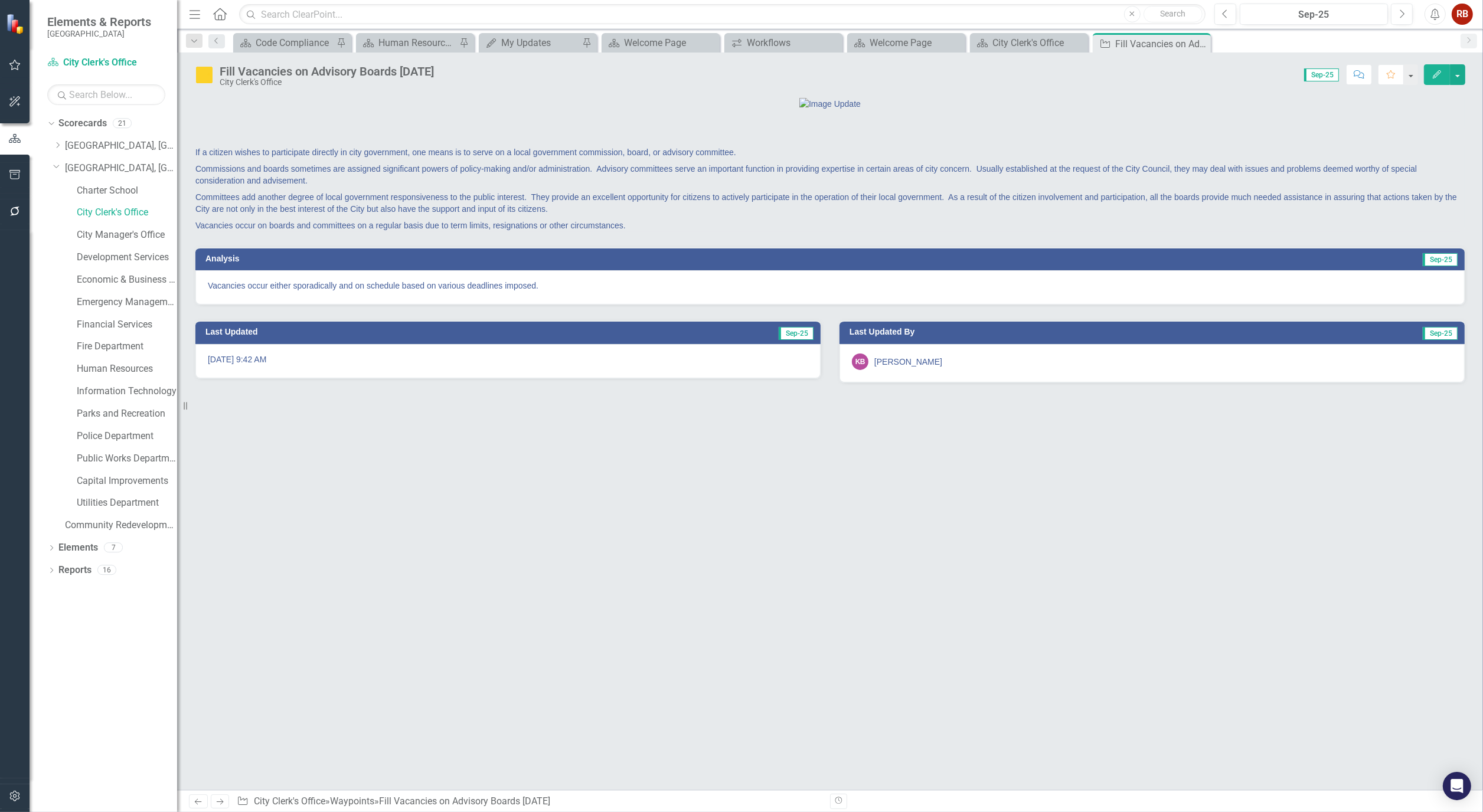
click at [501, 30] on div "Dropdown Search Scorecard Code Compliance Pin Scorecard Human Resources Analyti…" at bounding box center [830, 41] width 1306 height 24
click at [511, 34] on div "My Updates My Updates Pin" at bounding box center [538, 42] width 118 height 19
click at [517, 37] on div "My Updates" at bounding box center [540, 42] width 78 height 15
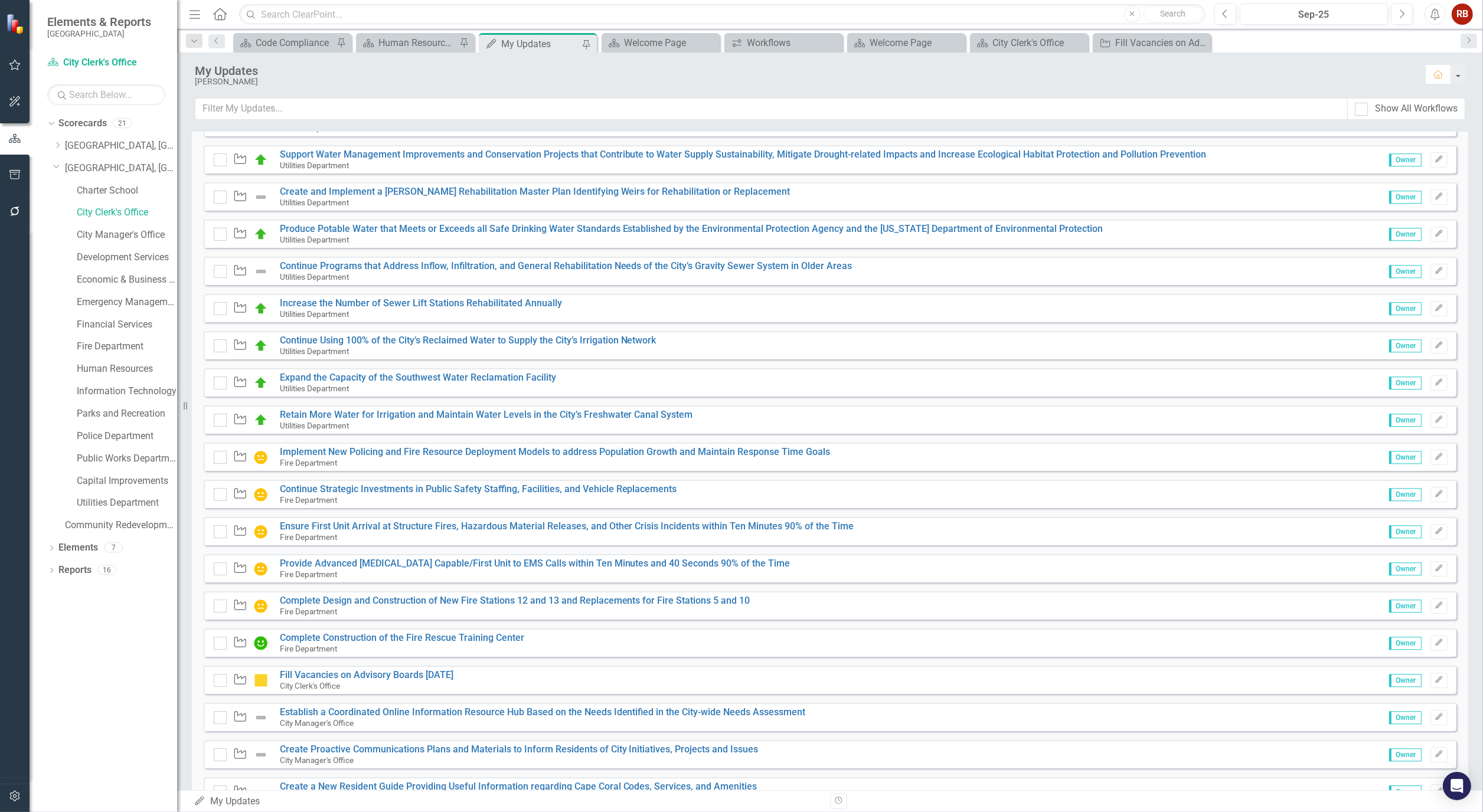
scroll to position [5247, 0]
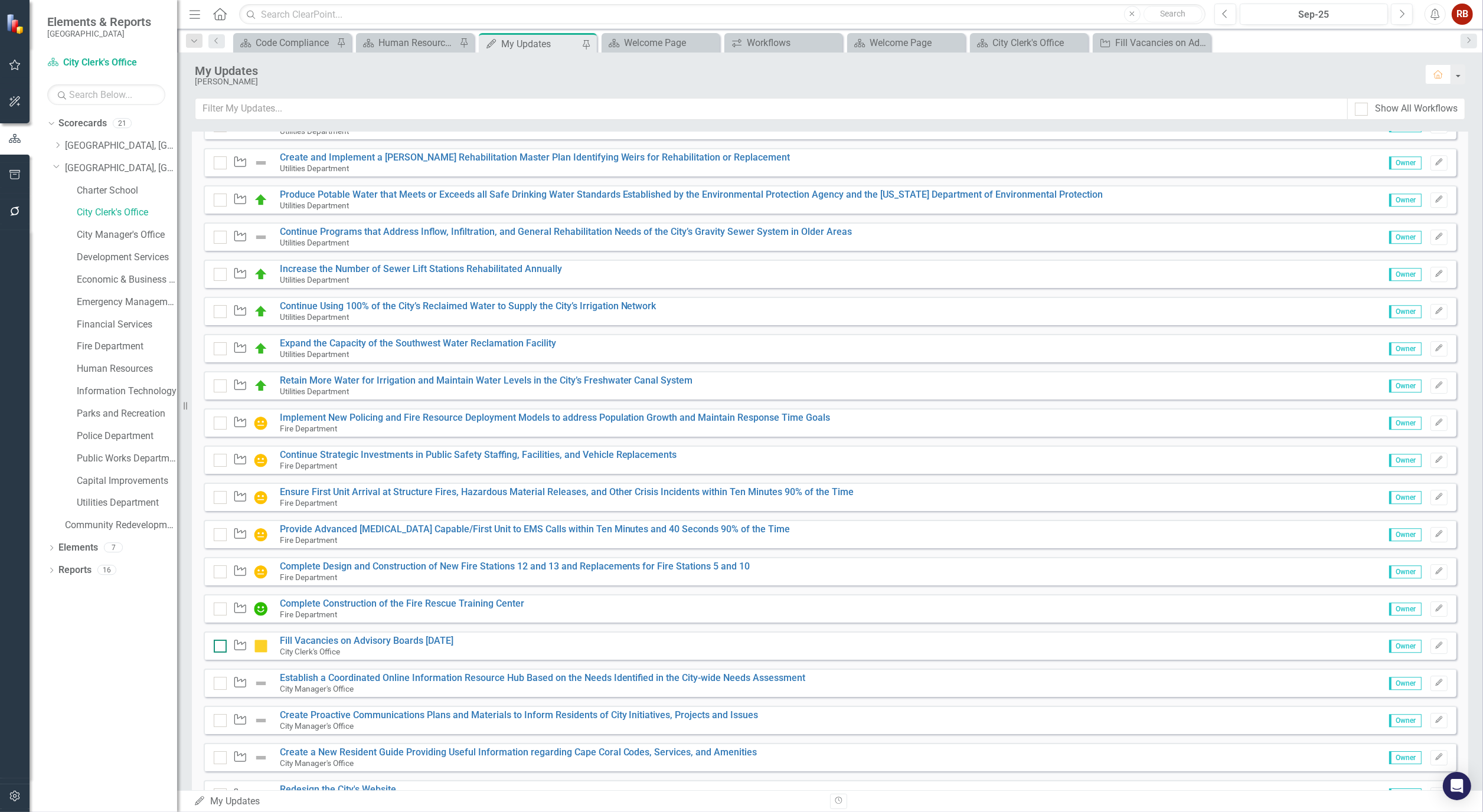
click at [221, 647] on div at bounding box center [220, 646] width 13 height 13
click at [221, 647] on input "checkbox" at bounding box center [218, 643] width 8 height 8
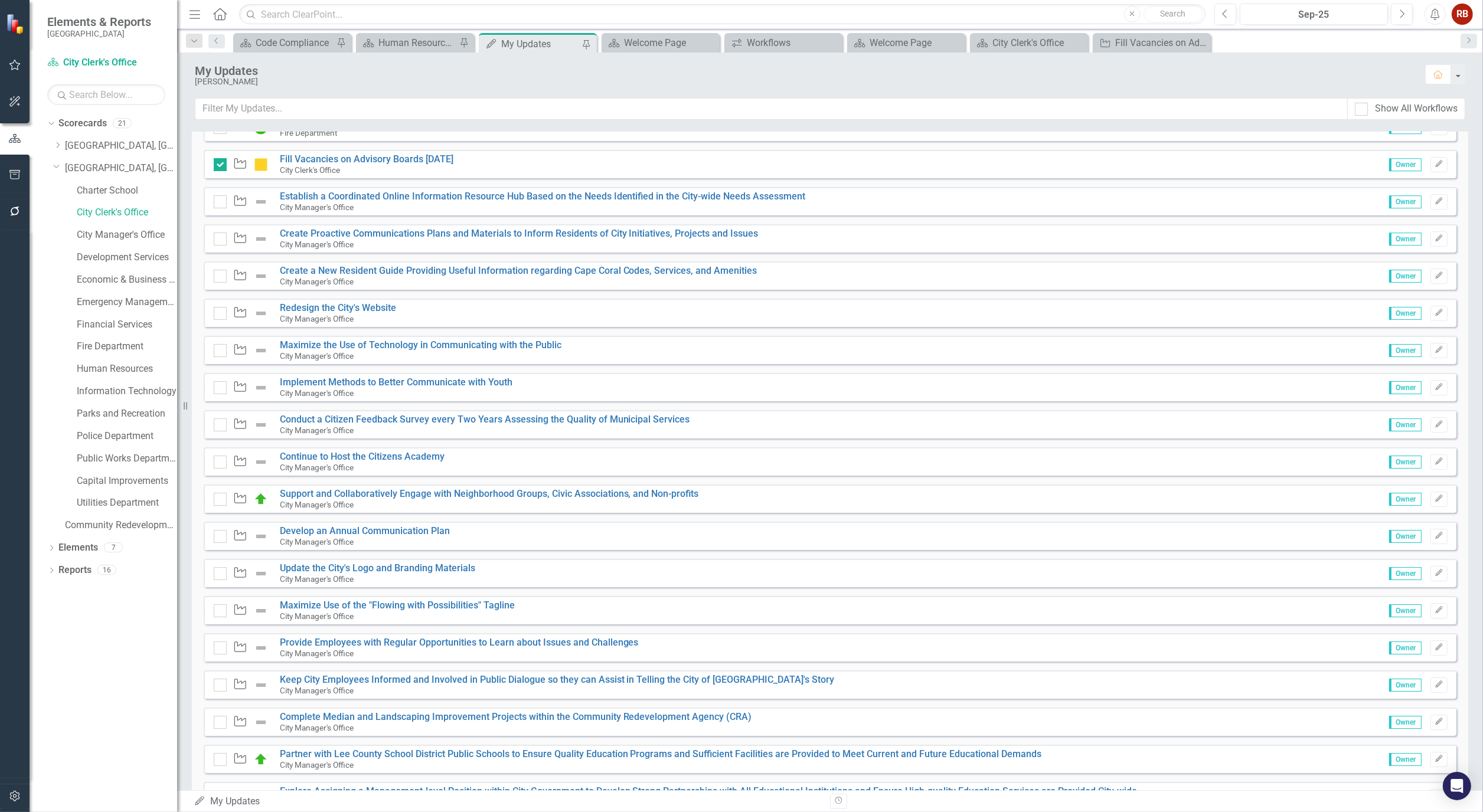
scroll to position [5706, 0]
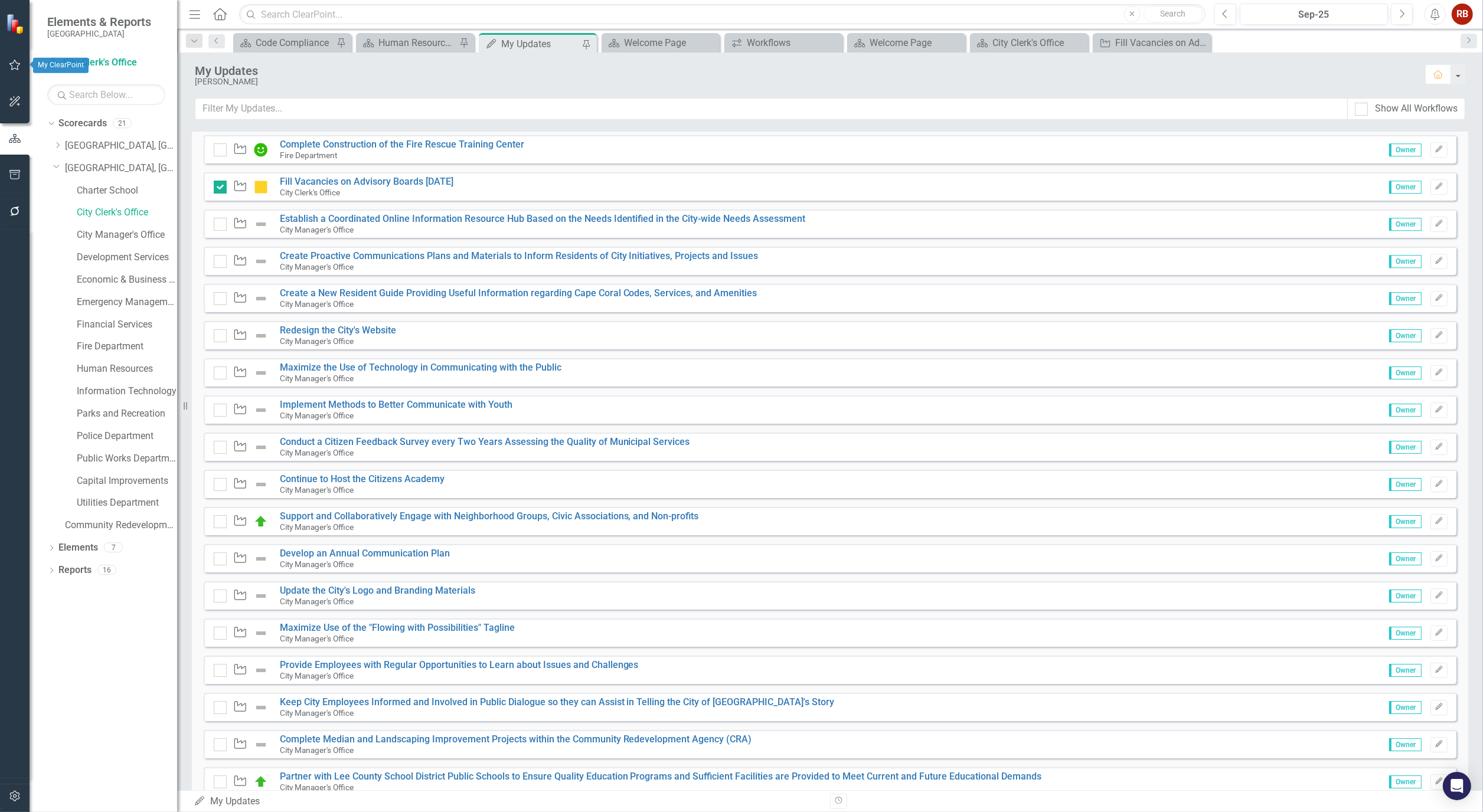
click at [11, 67] on icon "button" at bounding box center [15, 65] width 12 height 9
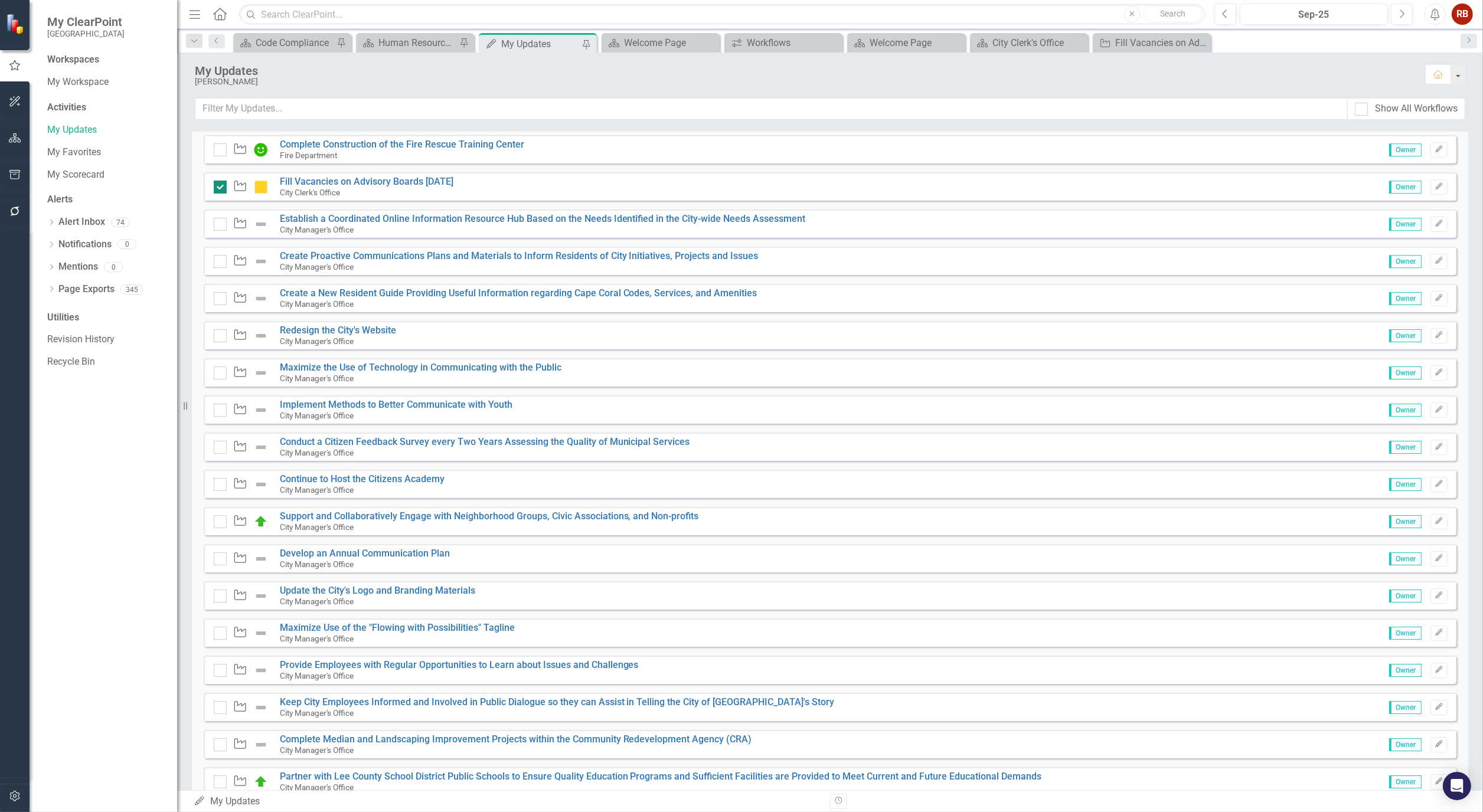
click at [224, 189] on div at bounding box center [220, 187] width 13 height 13
click at [221, 188] on input "checkbox" at bounding box center [218, 185] width 8 height 8
checkbox input "false"
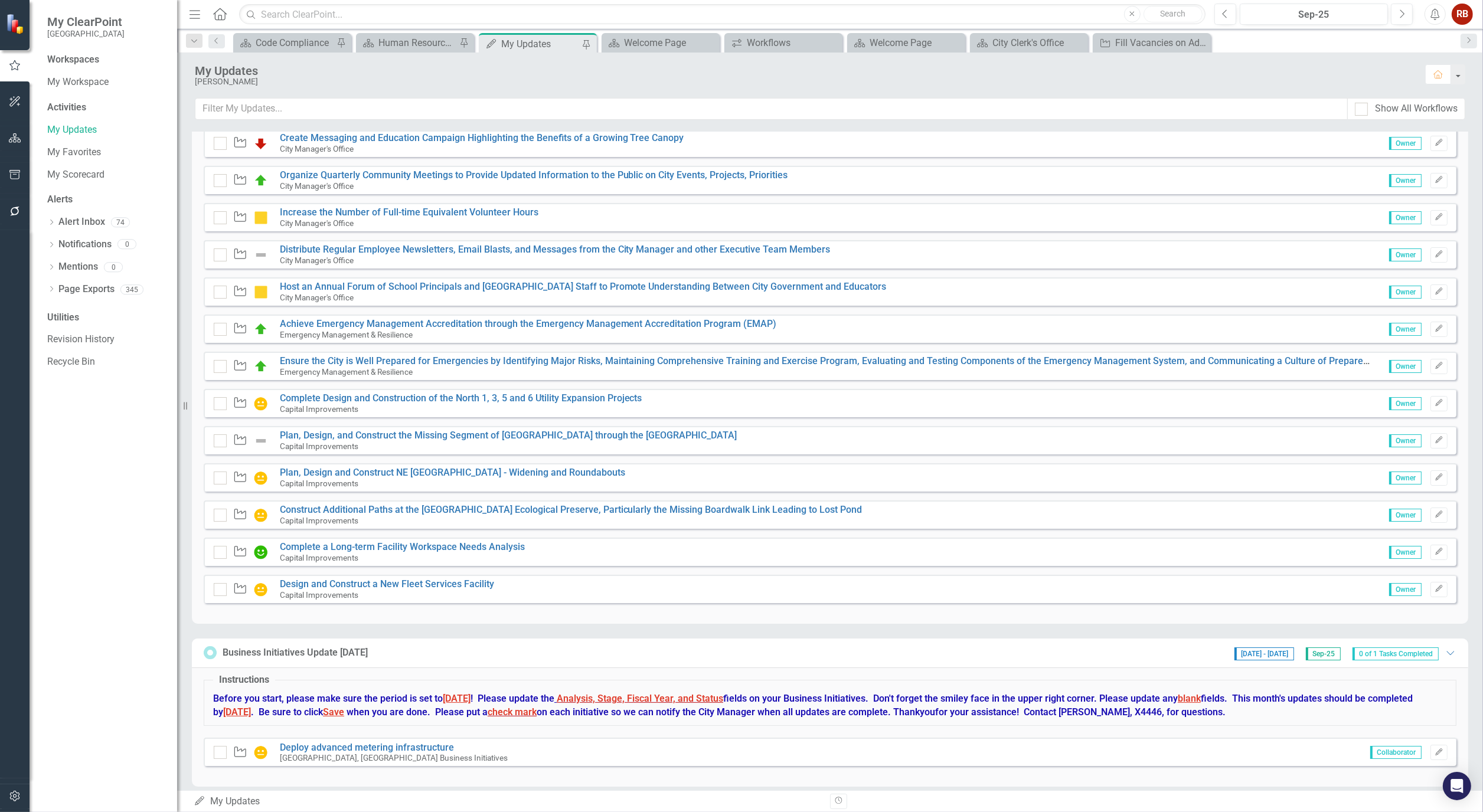
scroll to position [6504, 0]
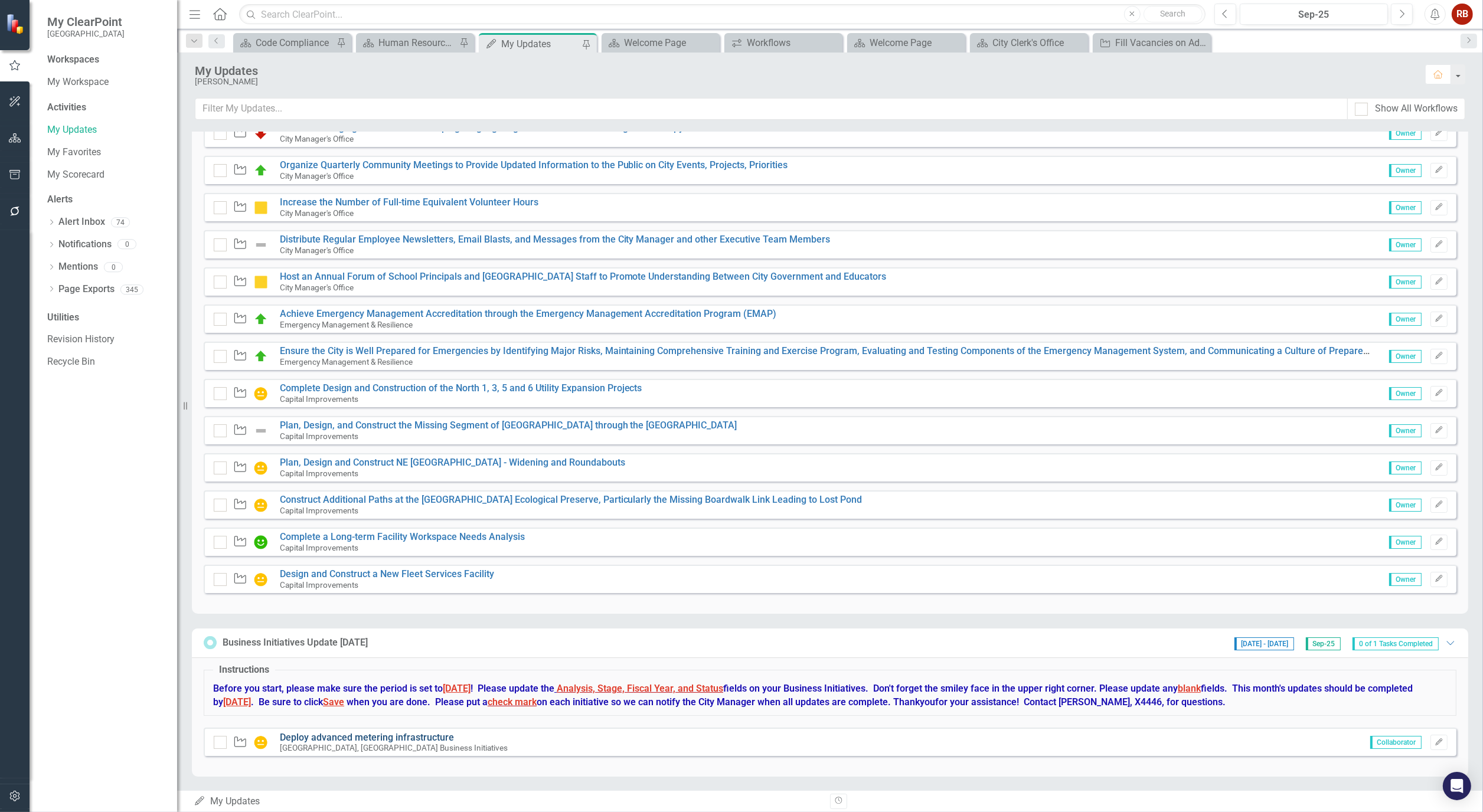
click at [414, 735] on link "Deploy advanced metering infrastructure" at bounding box center [366, 738] width 174 height 11
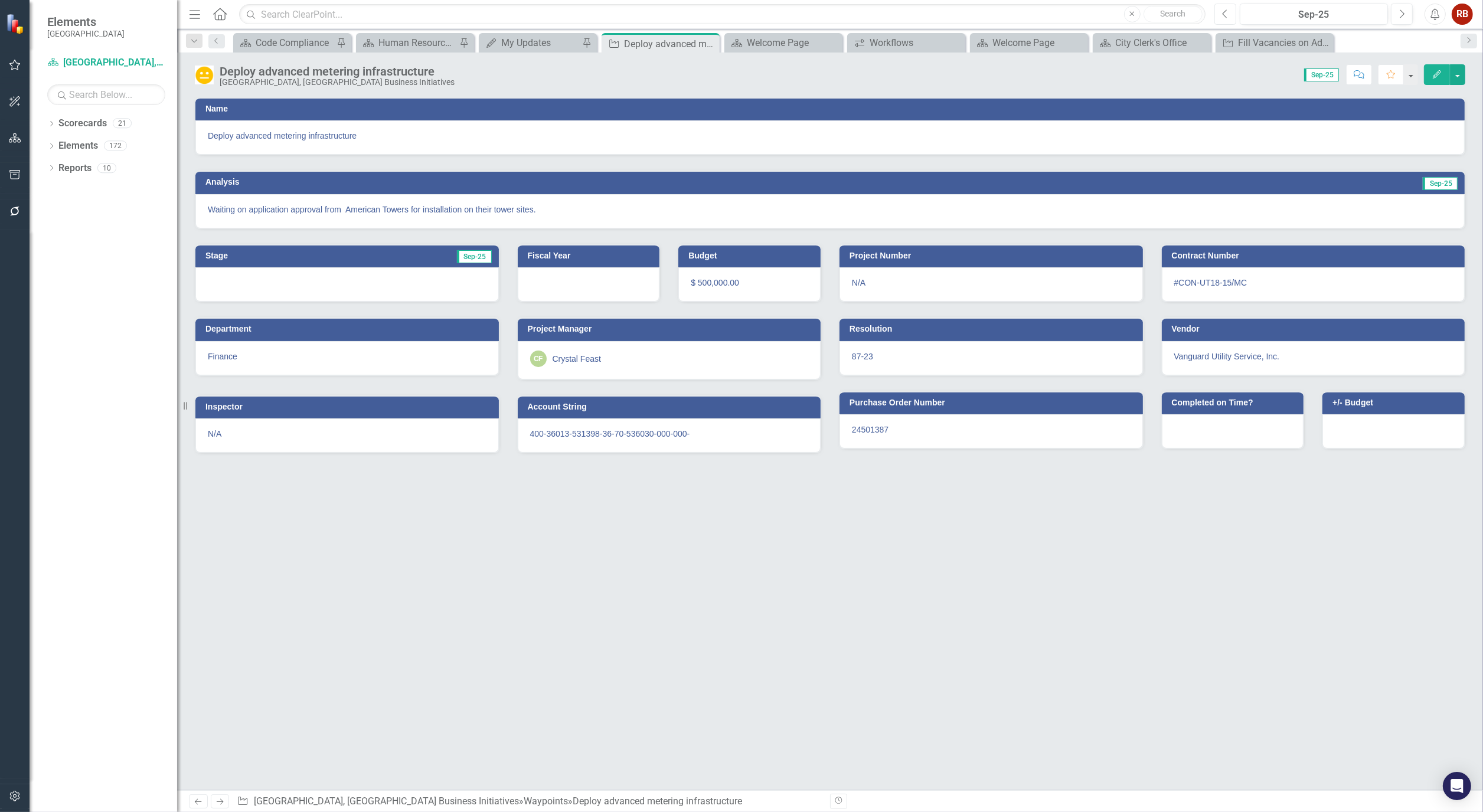
click at [1232, 15] on button "Previous" at bounding box center [1225, 15] width 22 height 21
click at [1408, 9] on button "Next" at bounding box center [1402, 15] width 22 height 21
click at [711, 45] on icon "Close" at bounding box center [708, 44] width 11 height 9
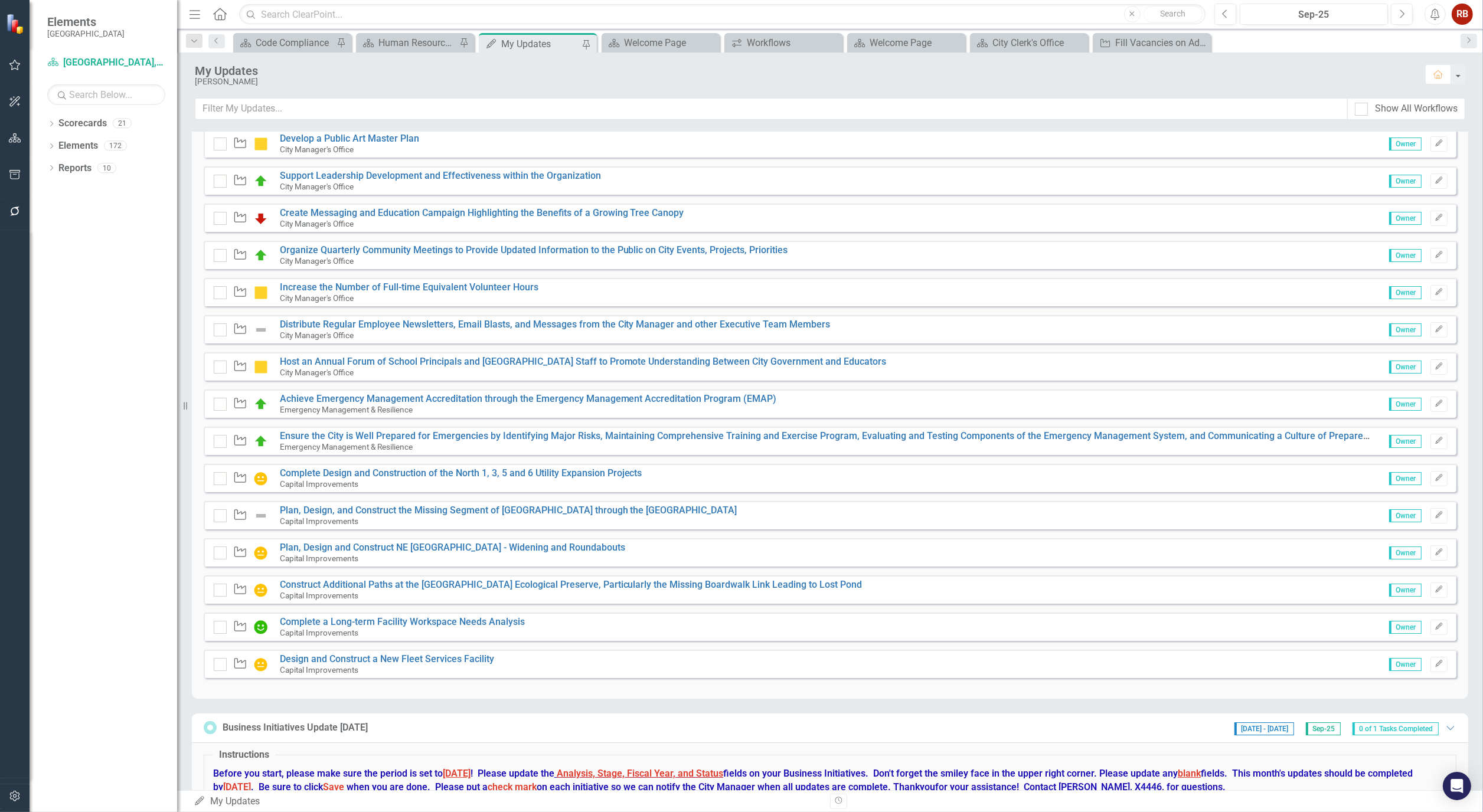
scroll to position [6504, 0]
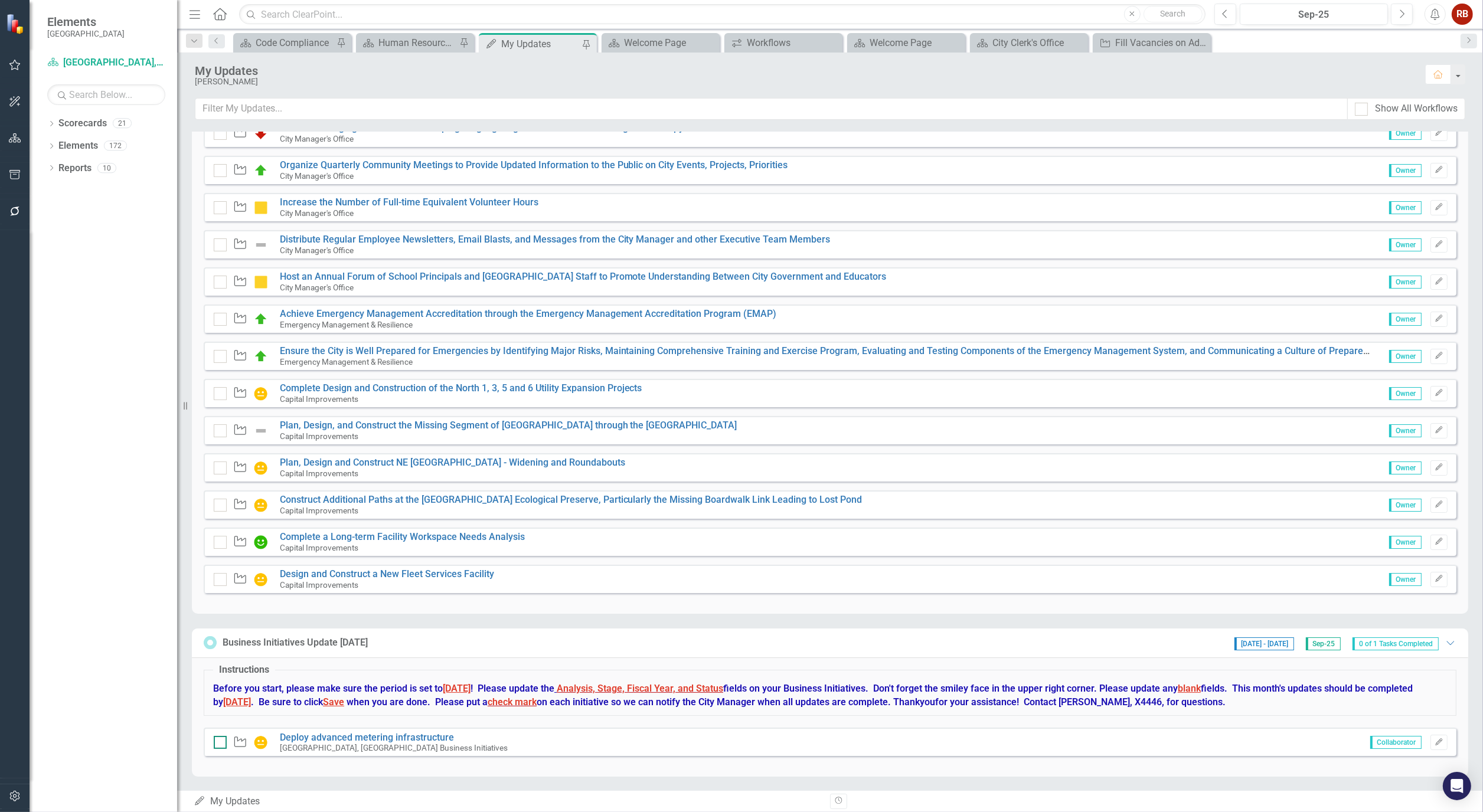
click at [217, 740] on input "checkbox" at bounding box center [218, 740] width 8 height 8
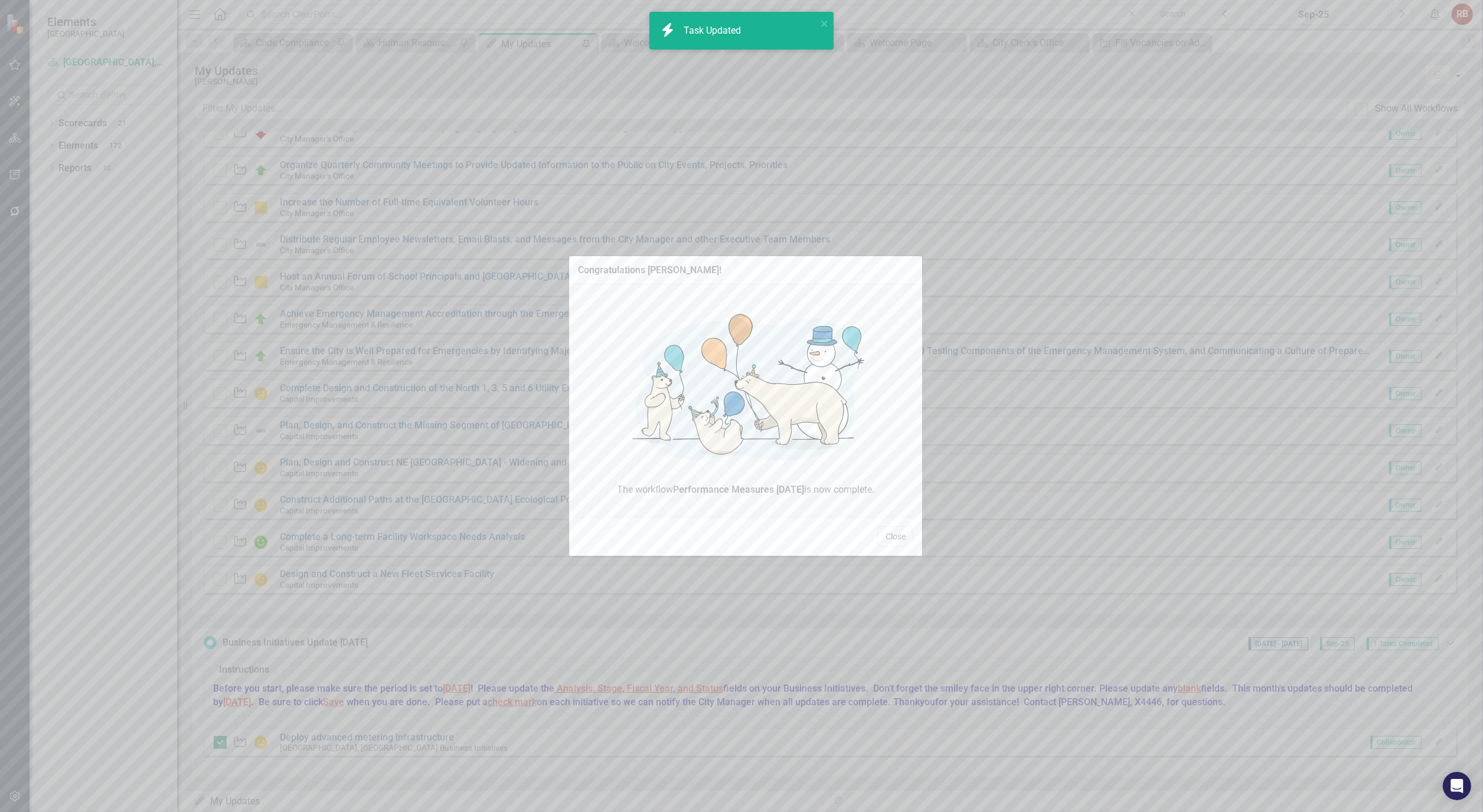
checkbox input "true"
click at [887, 539] on button "Close" at bounding box center [895, 536] width 35 height 21
